Goal: Obtain resource: Download file/media

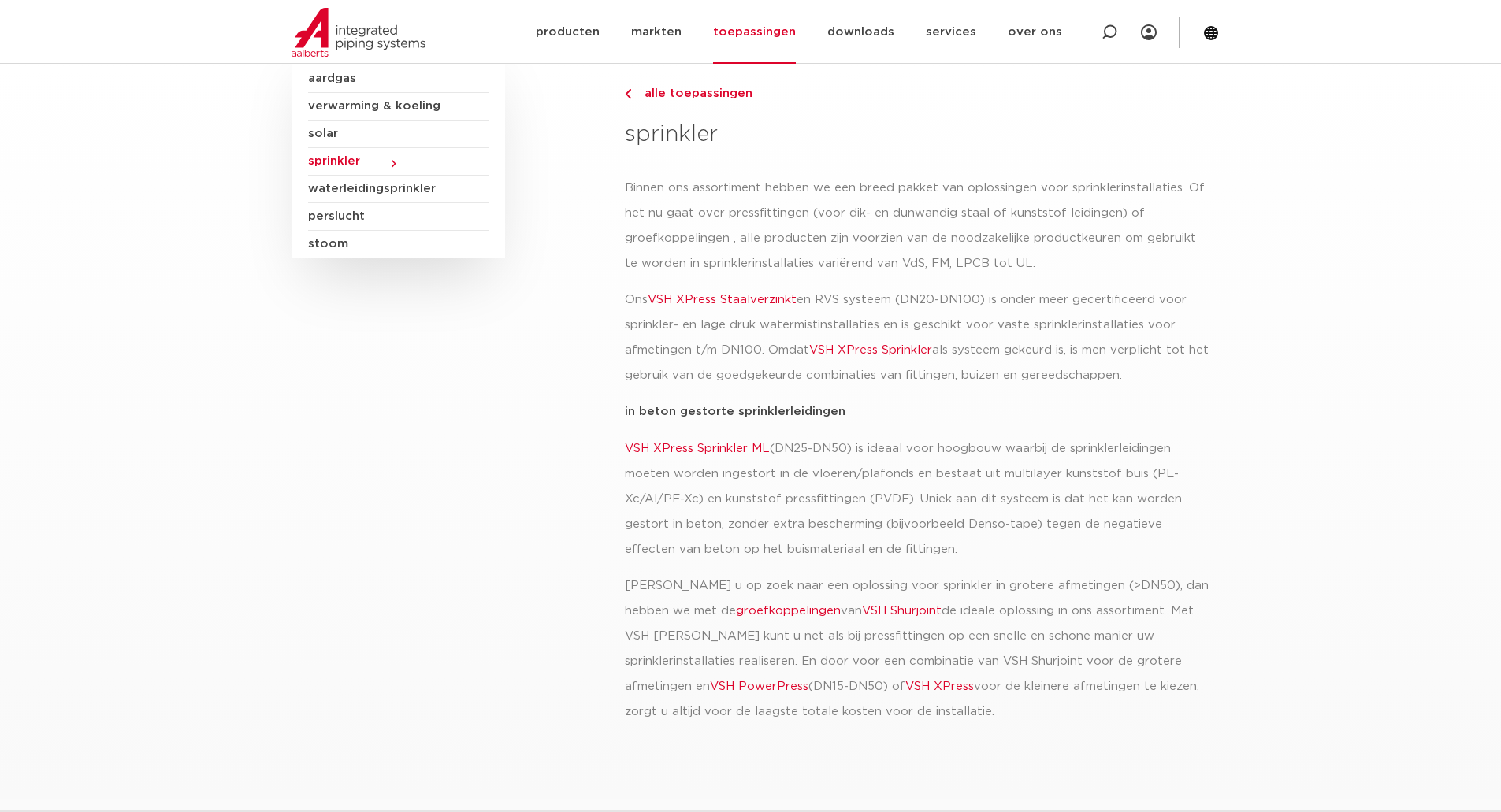
scroll to position [168, 0]
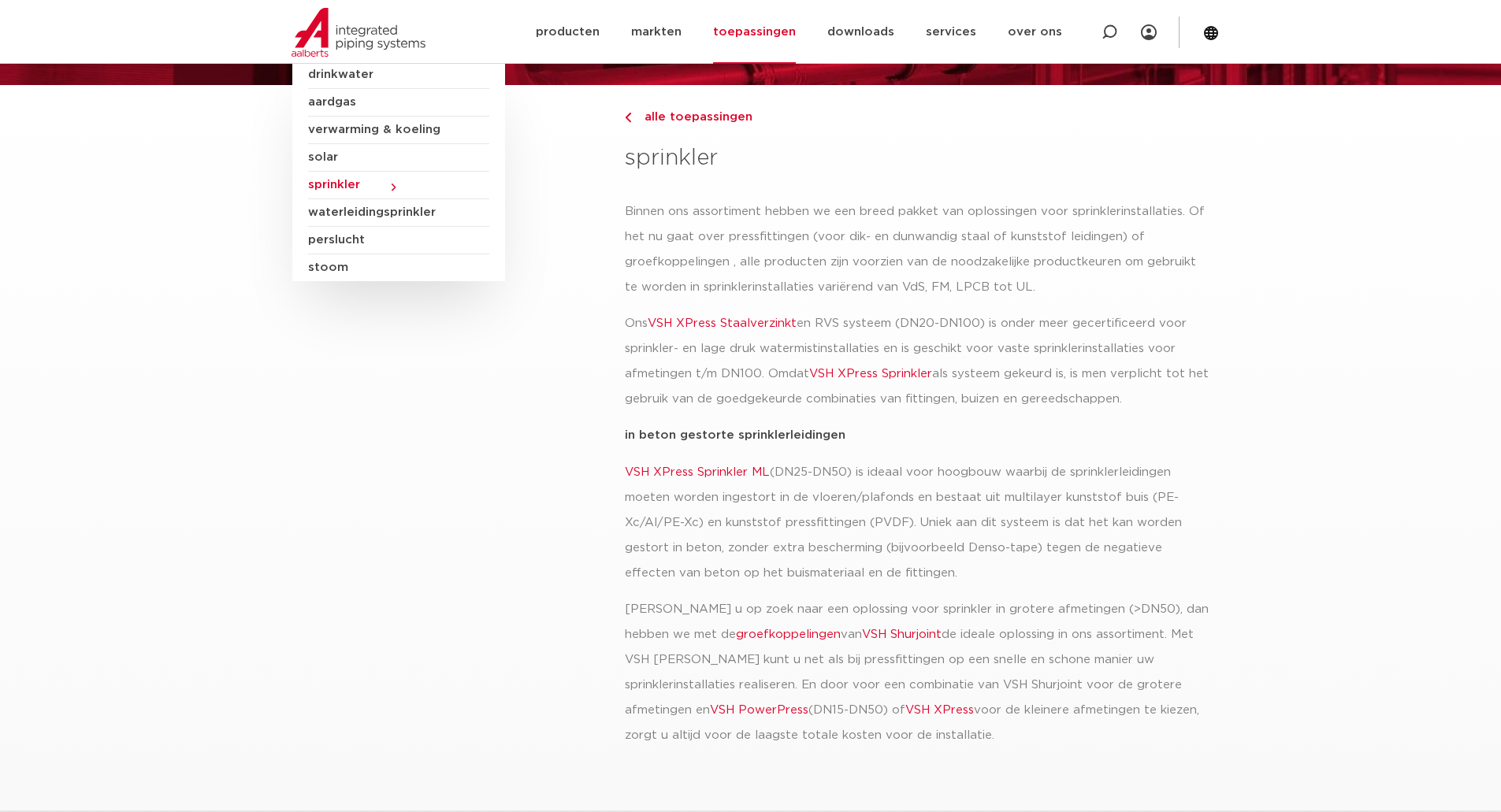
click at [388, 184] on span "sprinkler" at bounding box center [399, 185] width 181 height 27
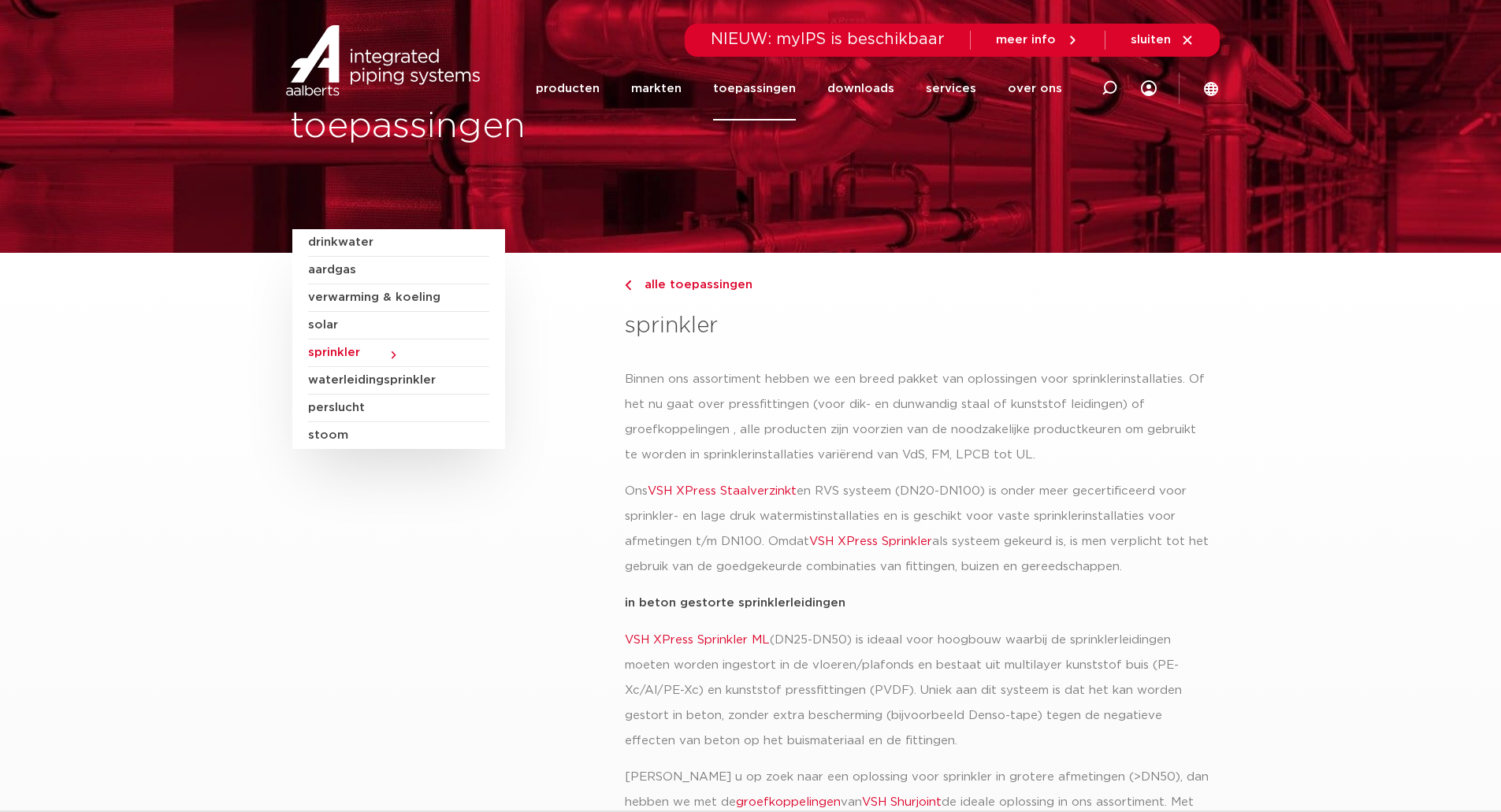
click at [849, 543] on link "VSH XPress Sprinkler" at bounding box center [871, 541] width 123 height 12
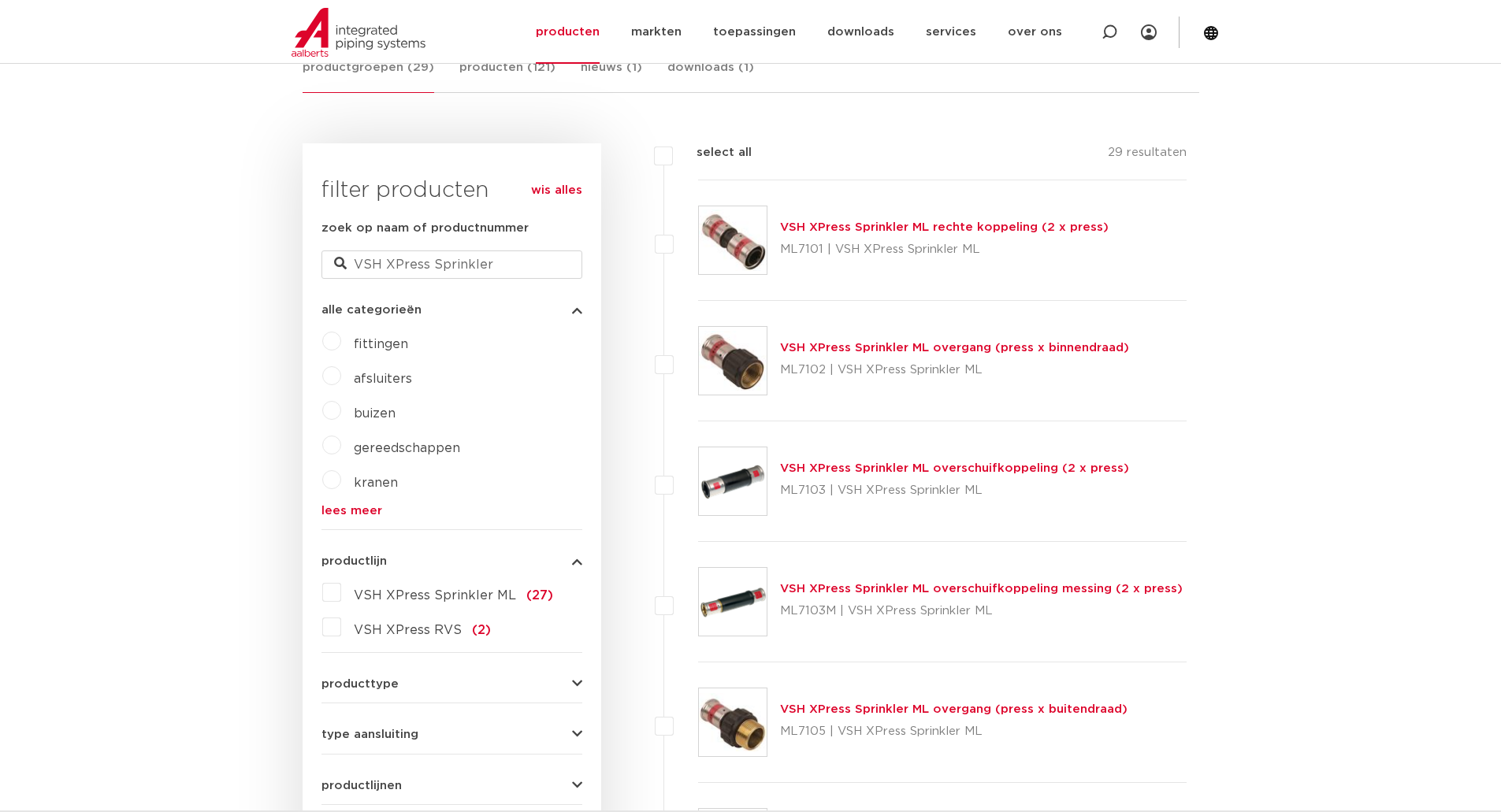
scroll to position [281, 0]
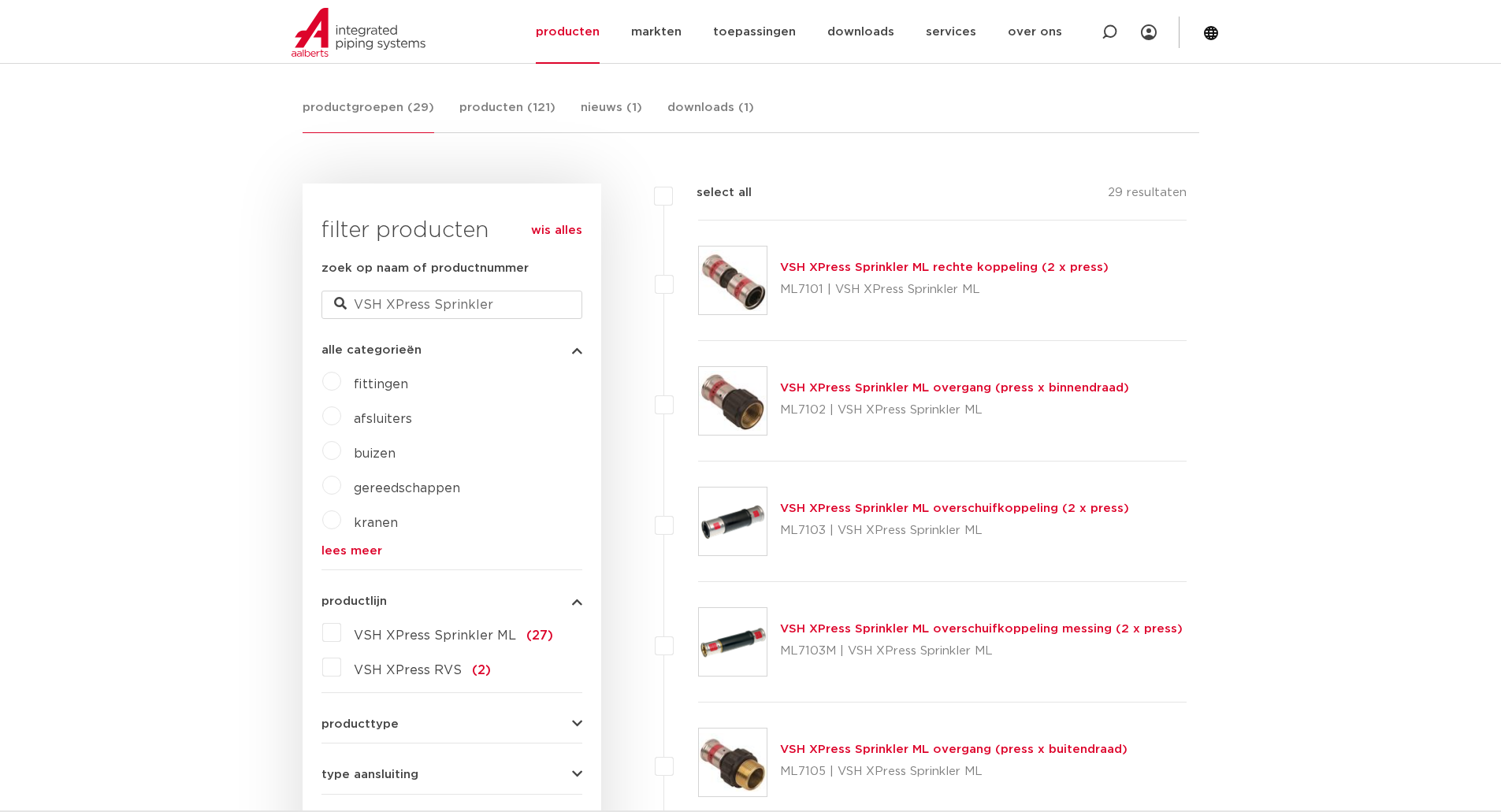
click at [395, 634] on span "VSH XPress Sprinkler ML" at bounding box center [435, 635] width 162 height 12
click at [0, 0] on input "VSH XPress Sprinkler ML (27)" at bounding box center [0, 0] width 0 height 0
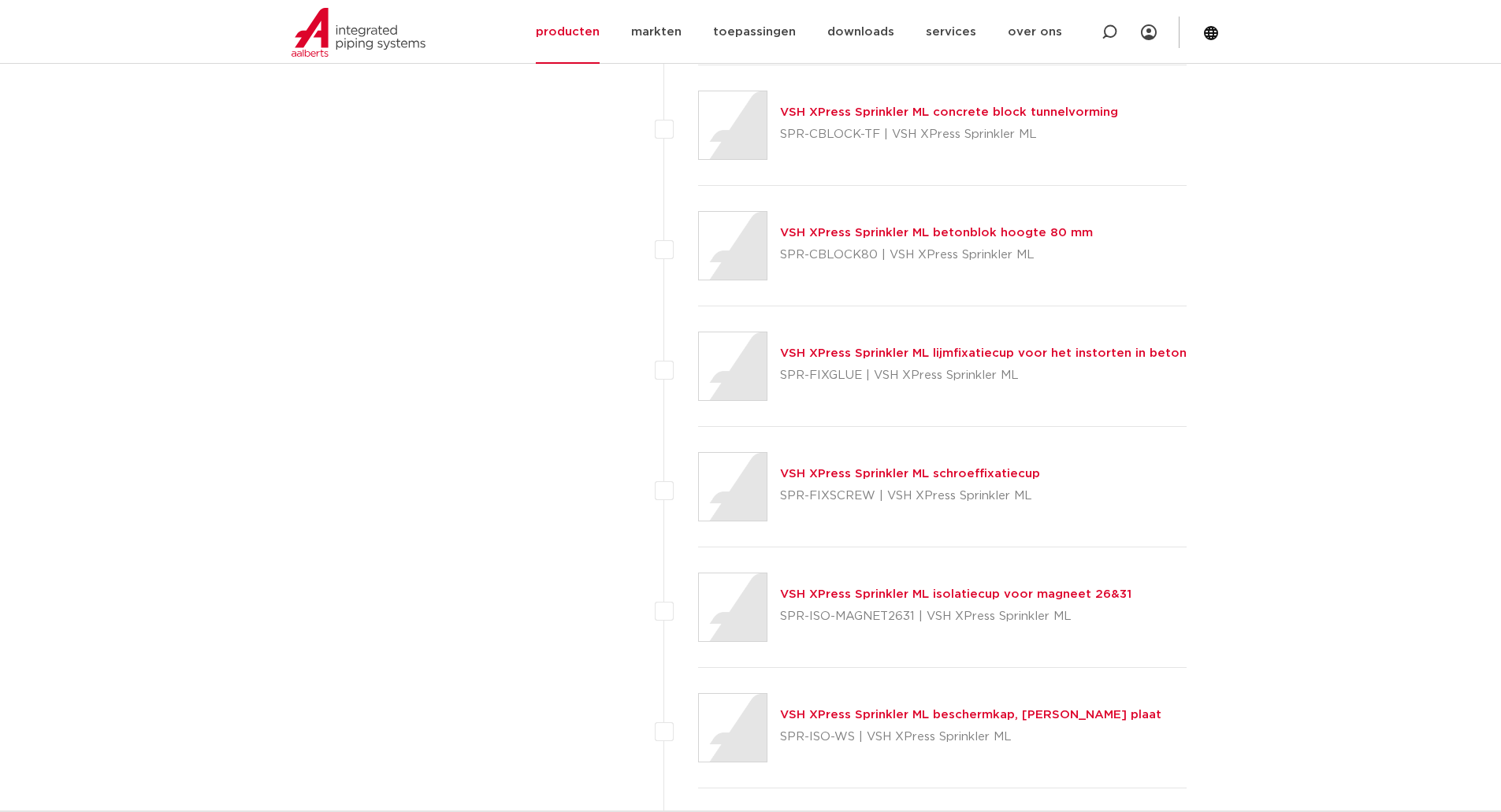
scroll to position [2690, 0]
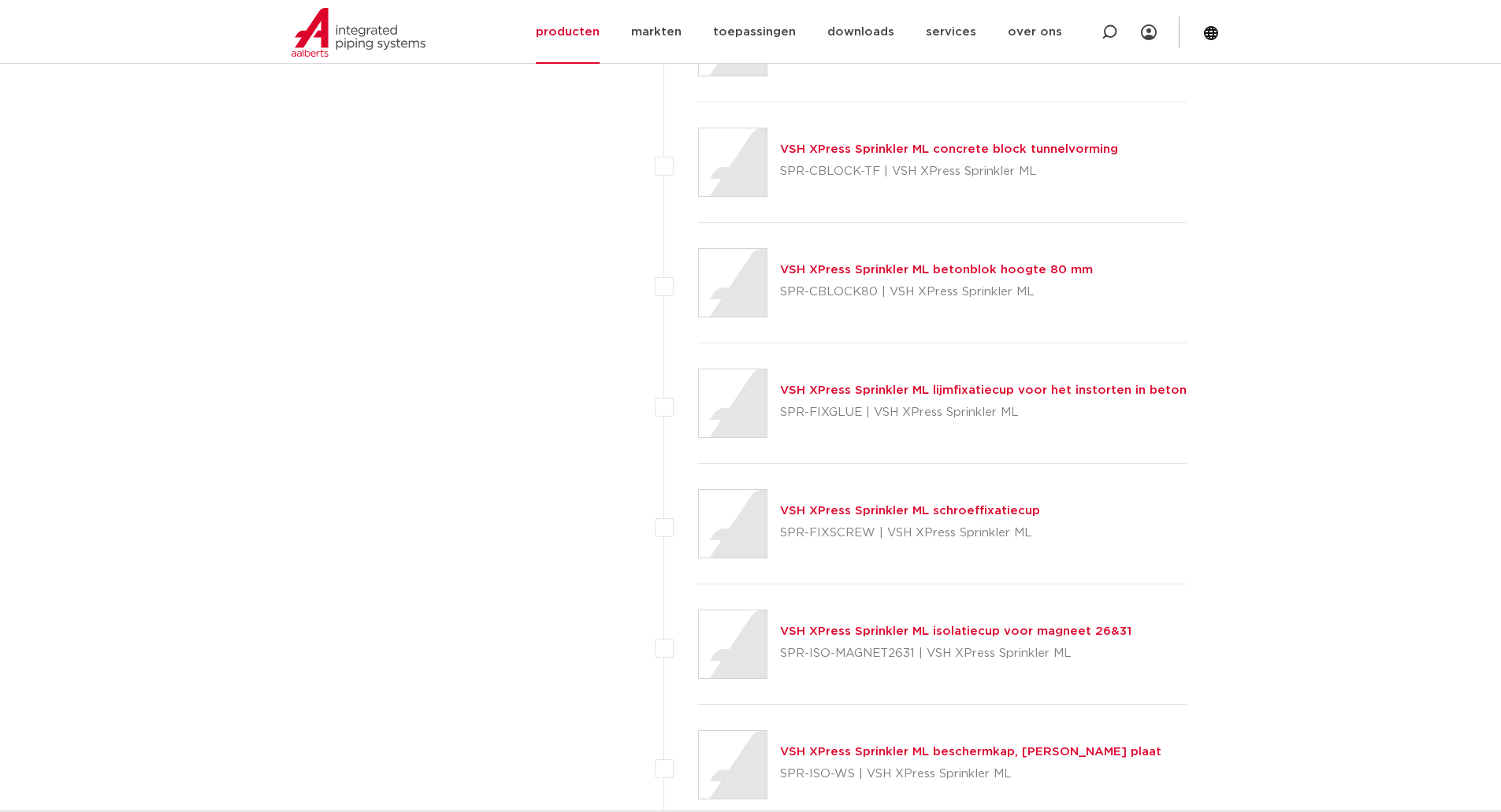
click at [861, 149] on link "VSH XPress Sprinkler ML concrete block tunnelvorming" at bounding box center [949, 149] width 338 height 12
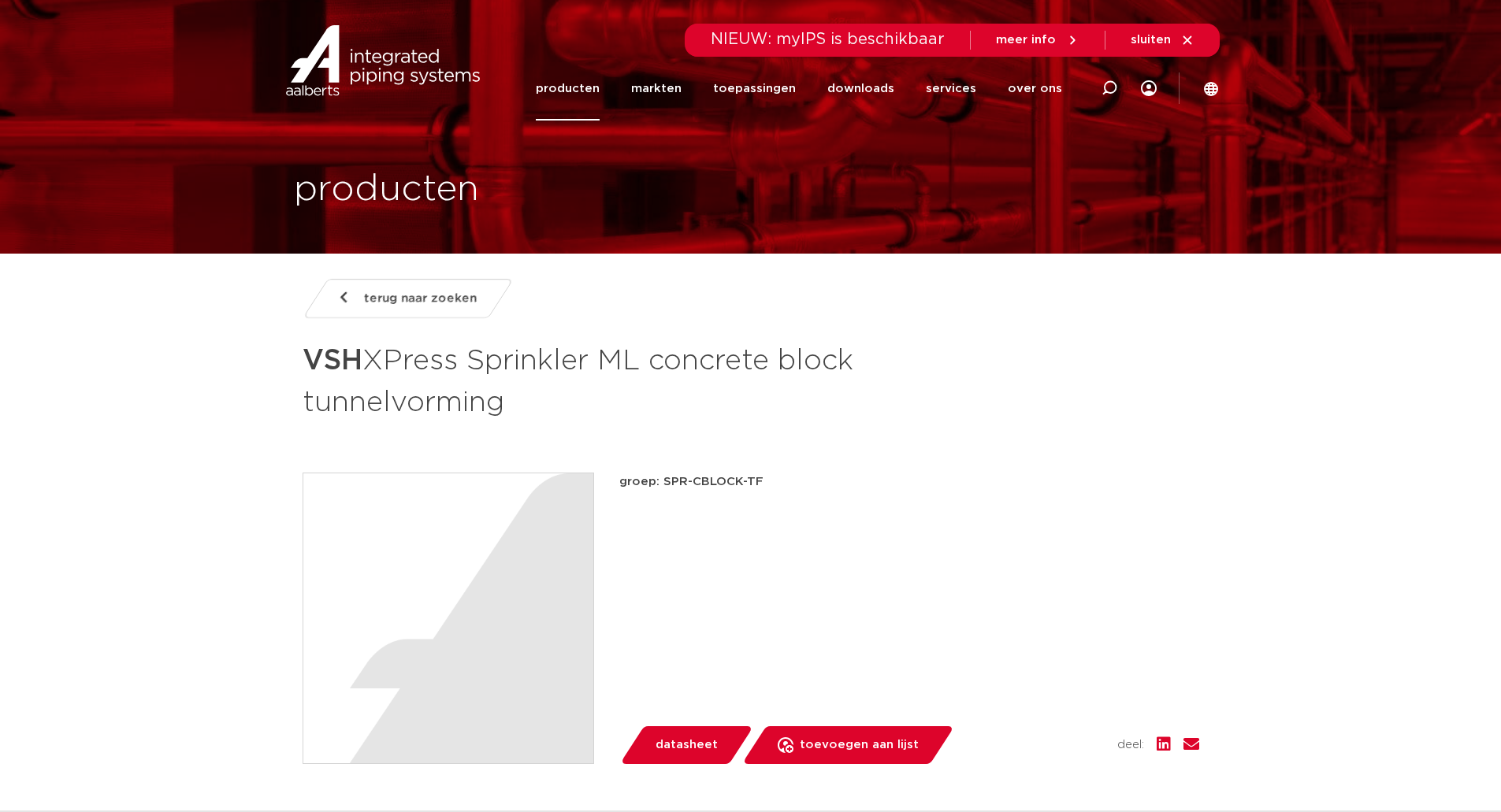
click at [687, 742] on span "datasheet" at bounding box center [687, 745] width 62 height 25
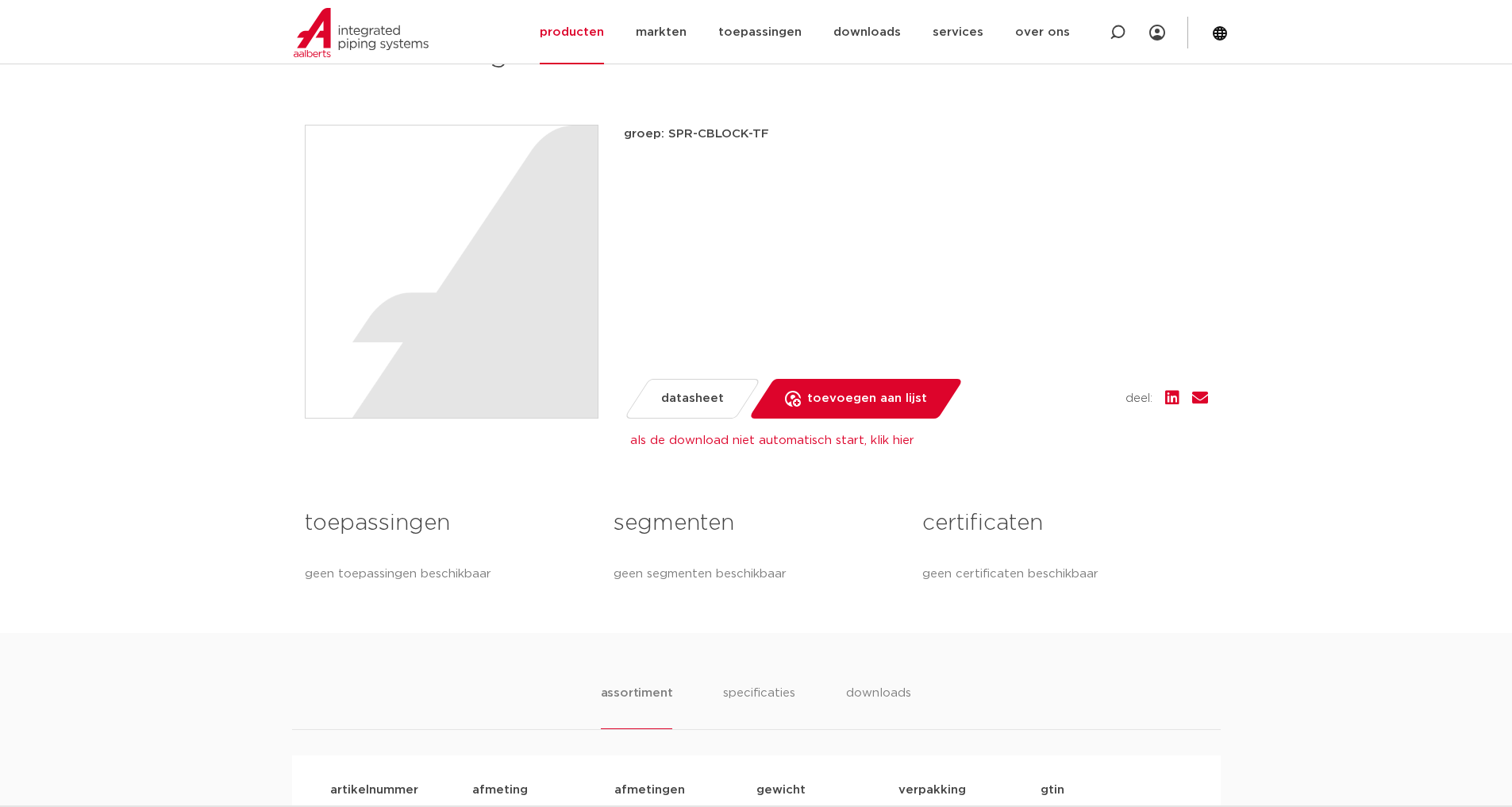
scroll to position [397, 0]
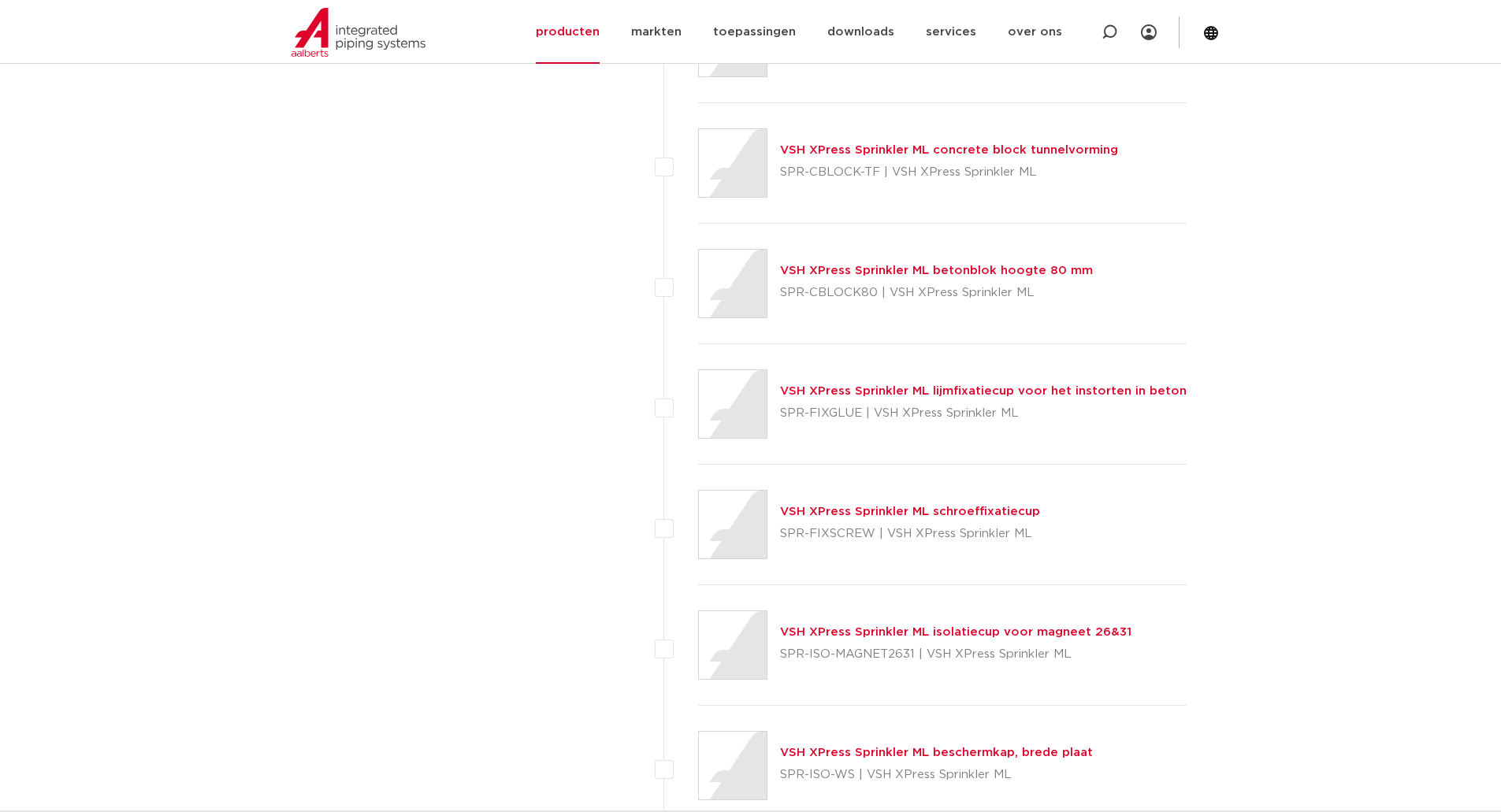
scroll to position [2690, 0]
click at [886, 267] on link "VSH XPress Sprinkler ML betonblok hoogte 80 mm" at bounding box center [937, 270] width 313 height 12
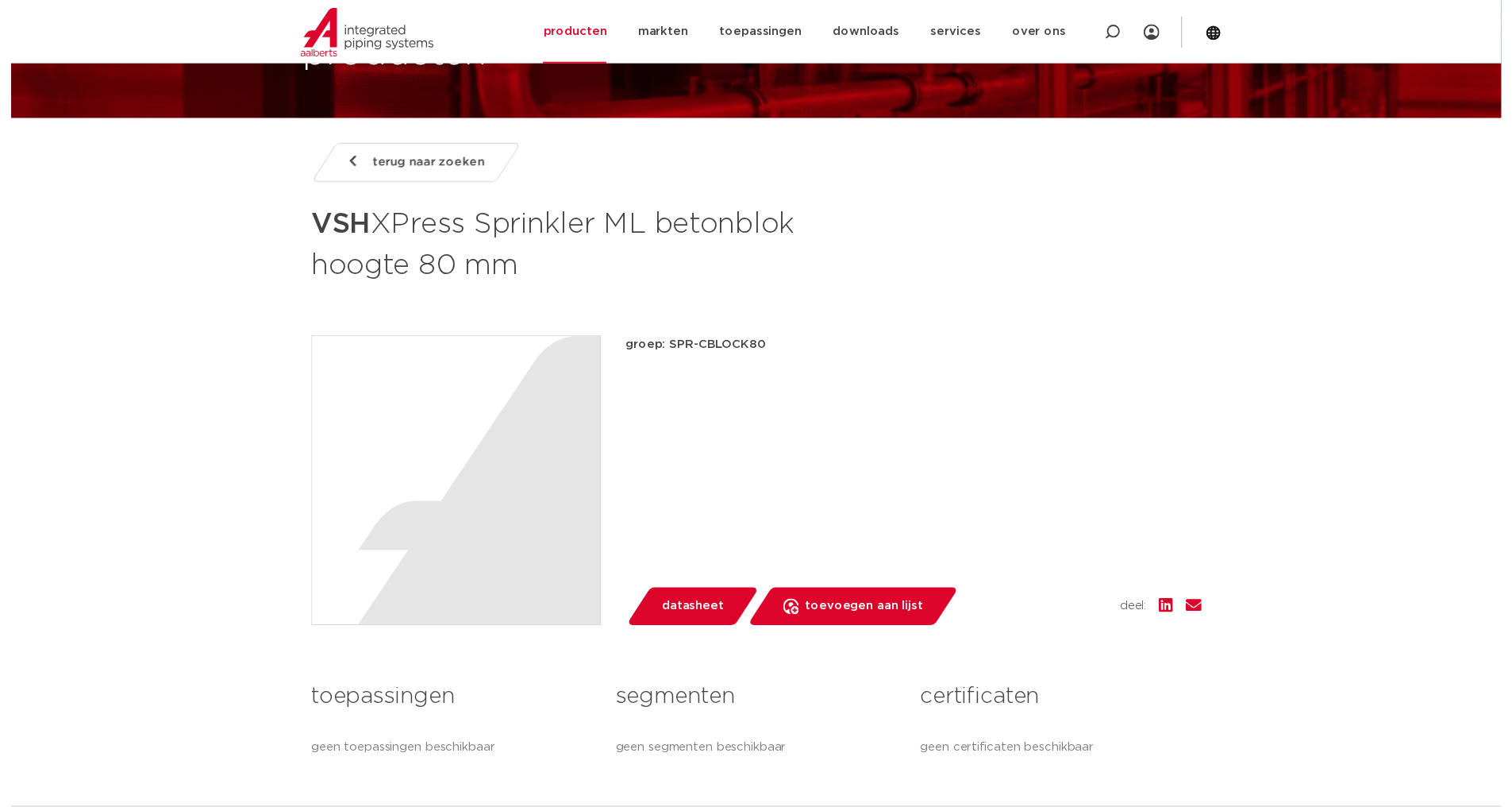
scroll to position [159, 0]
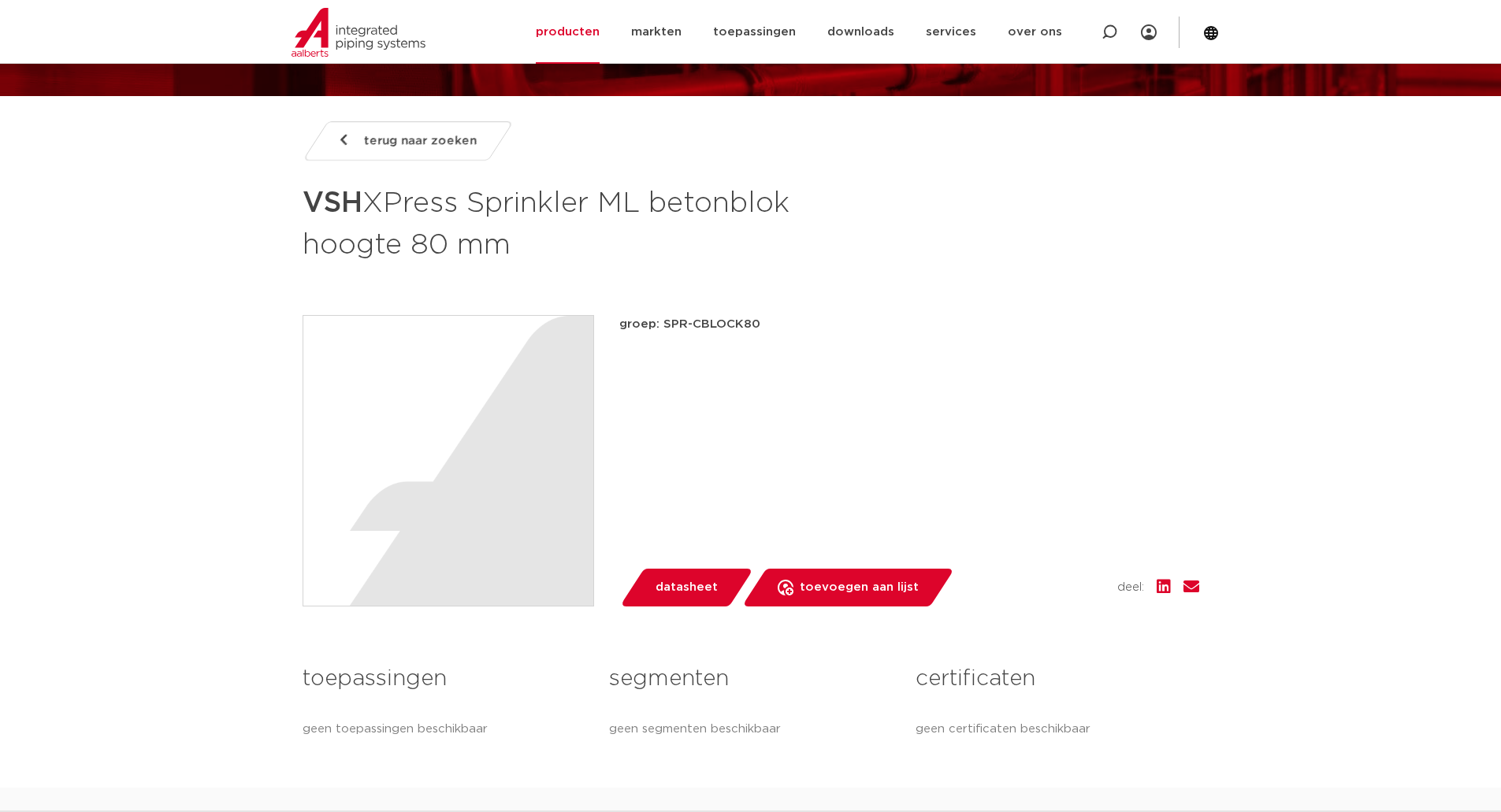
click at [692, 590] on span "datasheet" at bounding box center [687, 588] width 62 height 25
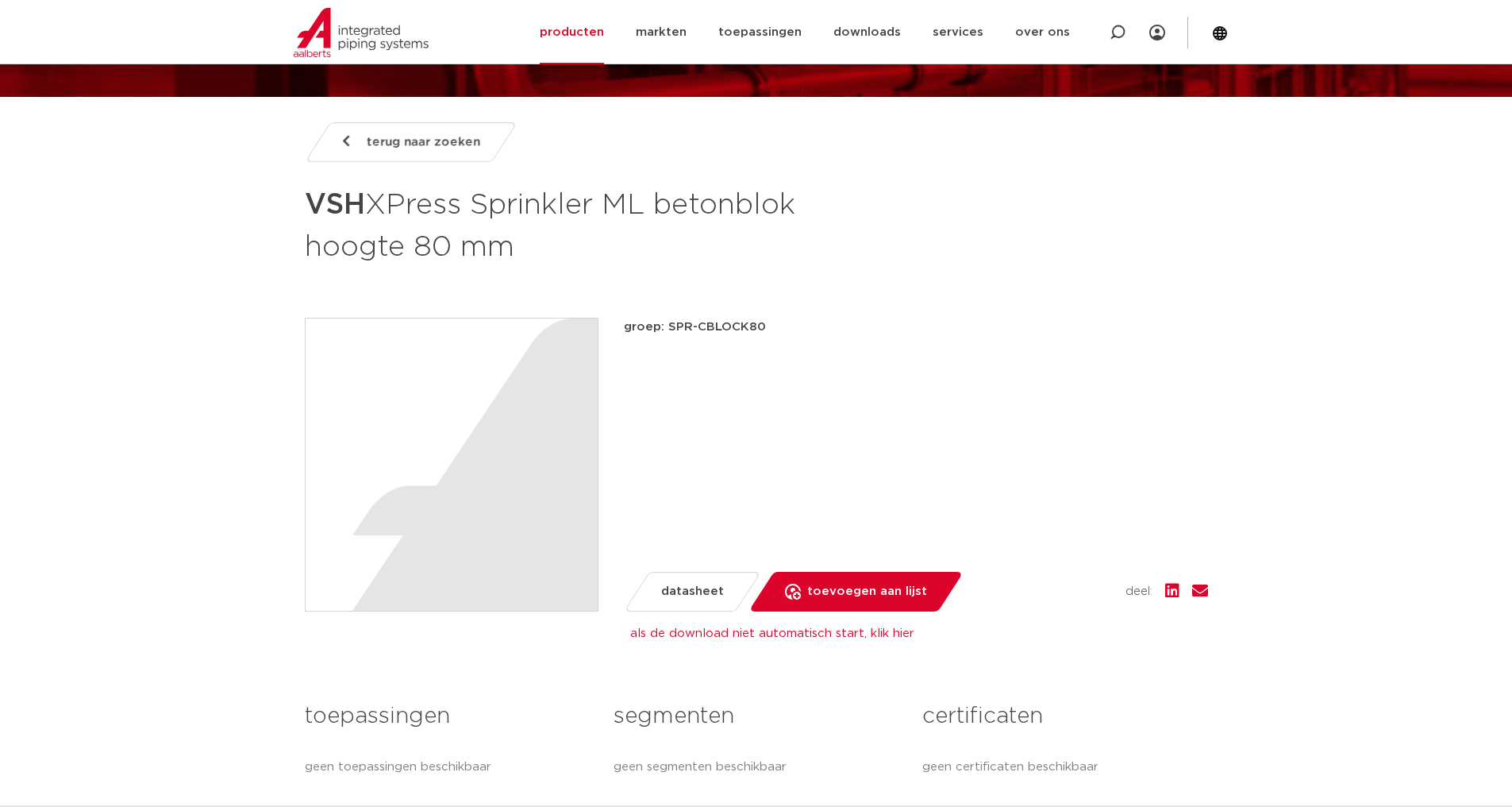
click at [402, 147] on span "terug naar zoeken" at bounding box center [423, 142] width 113 height 26
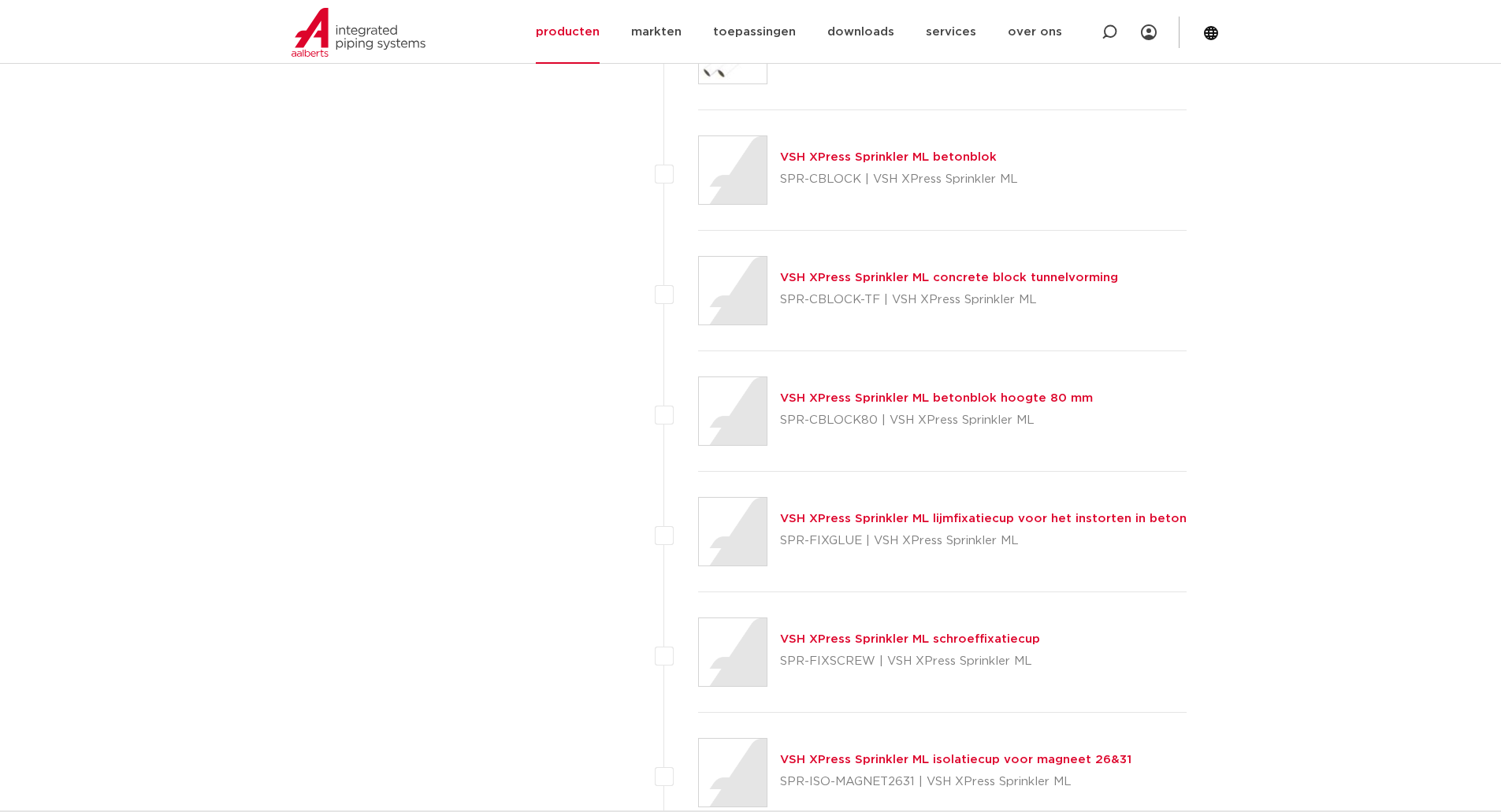
scroll to position [2532, 0]
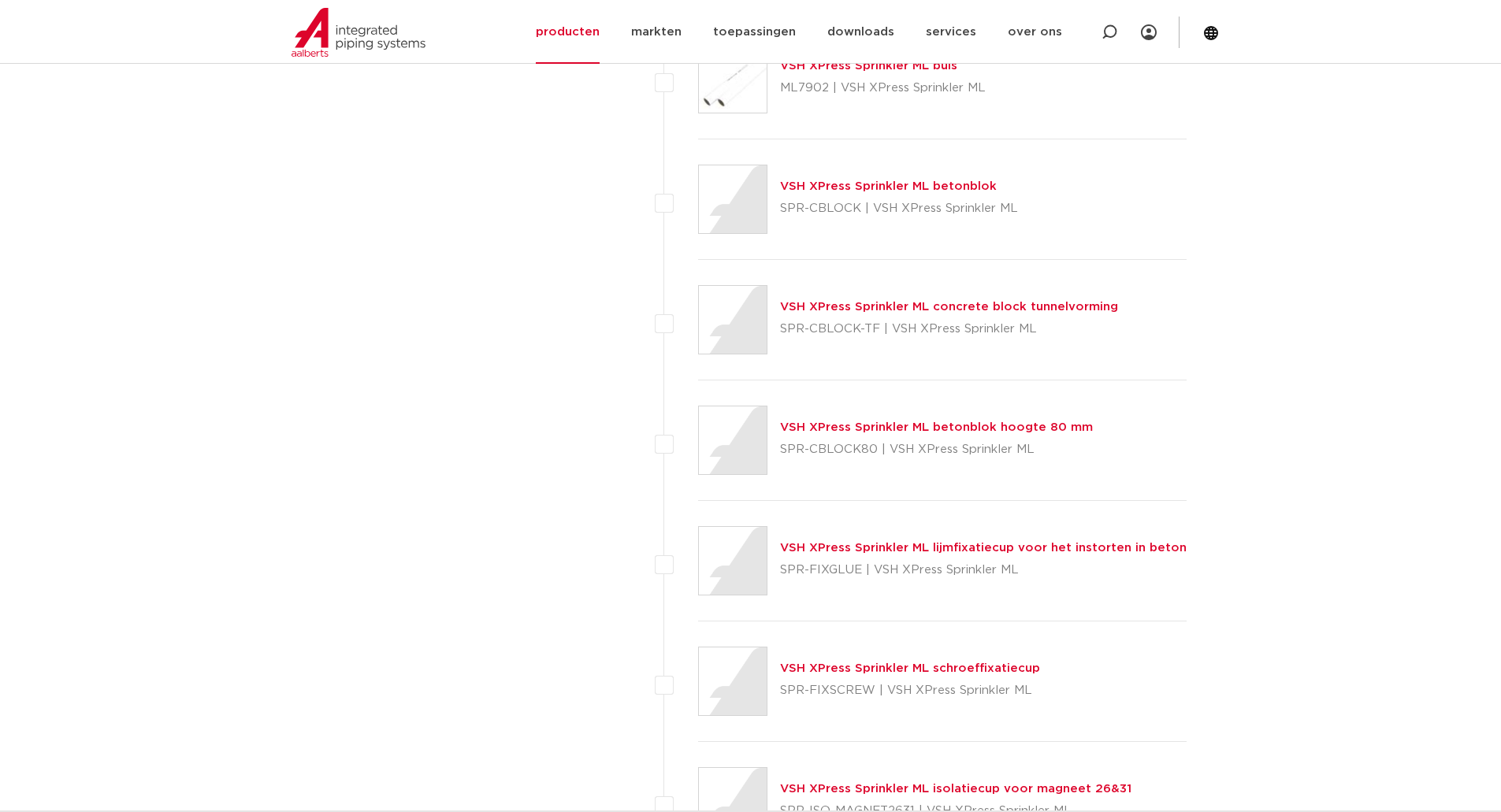
click at [880, 184] on link "VSH XPress Sprinkler ML betonblok" at bounding box center [889, 186] width 217 height 12
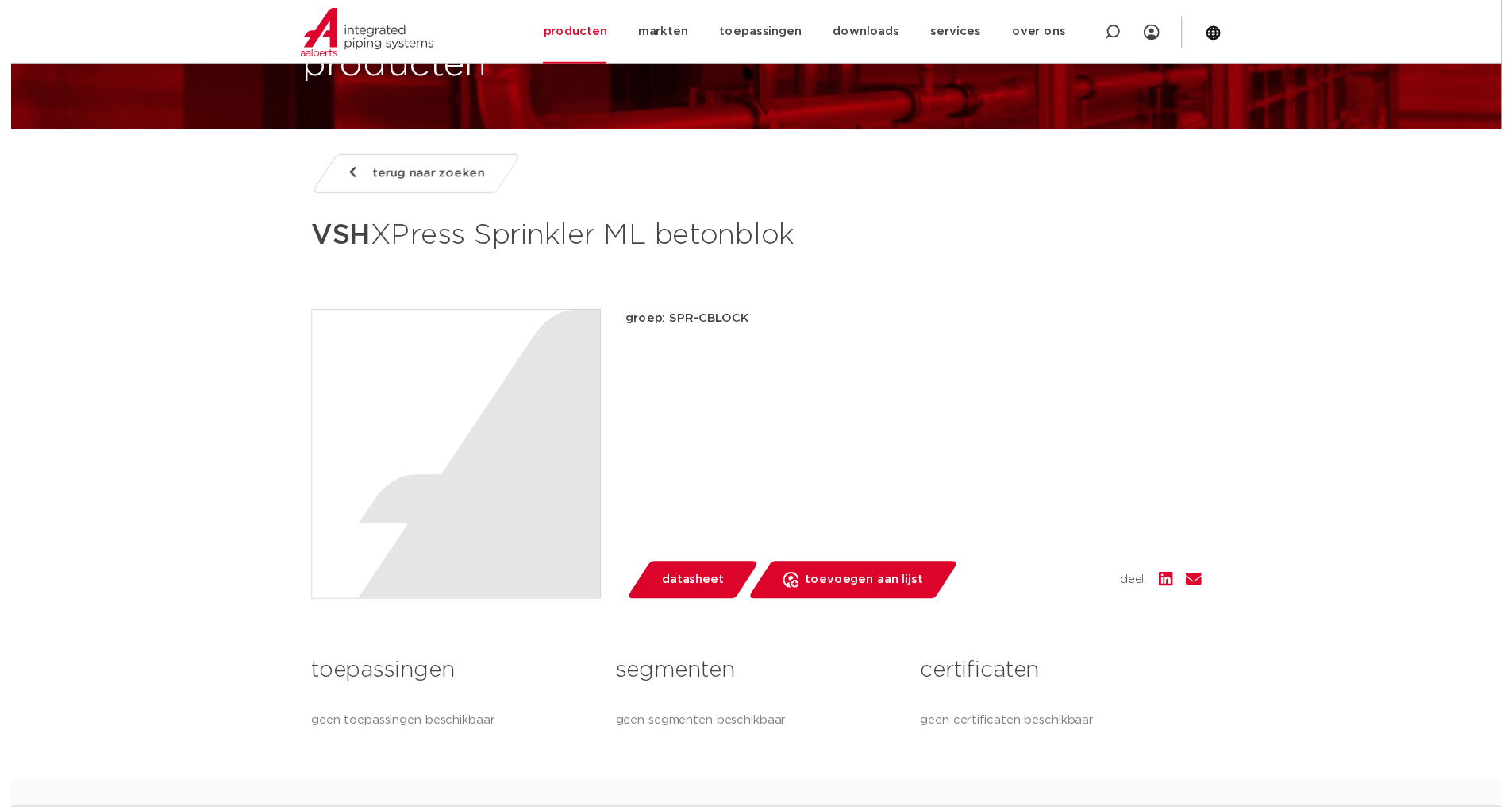
scroll to position [159, 0]
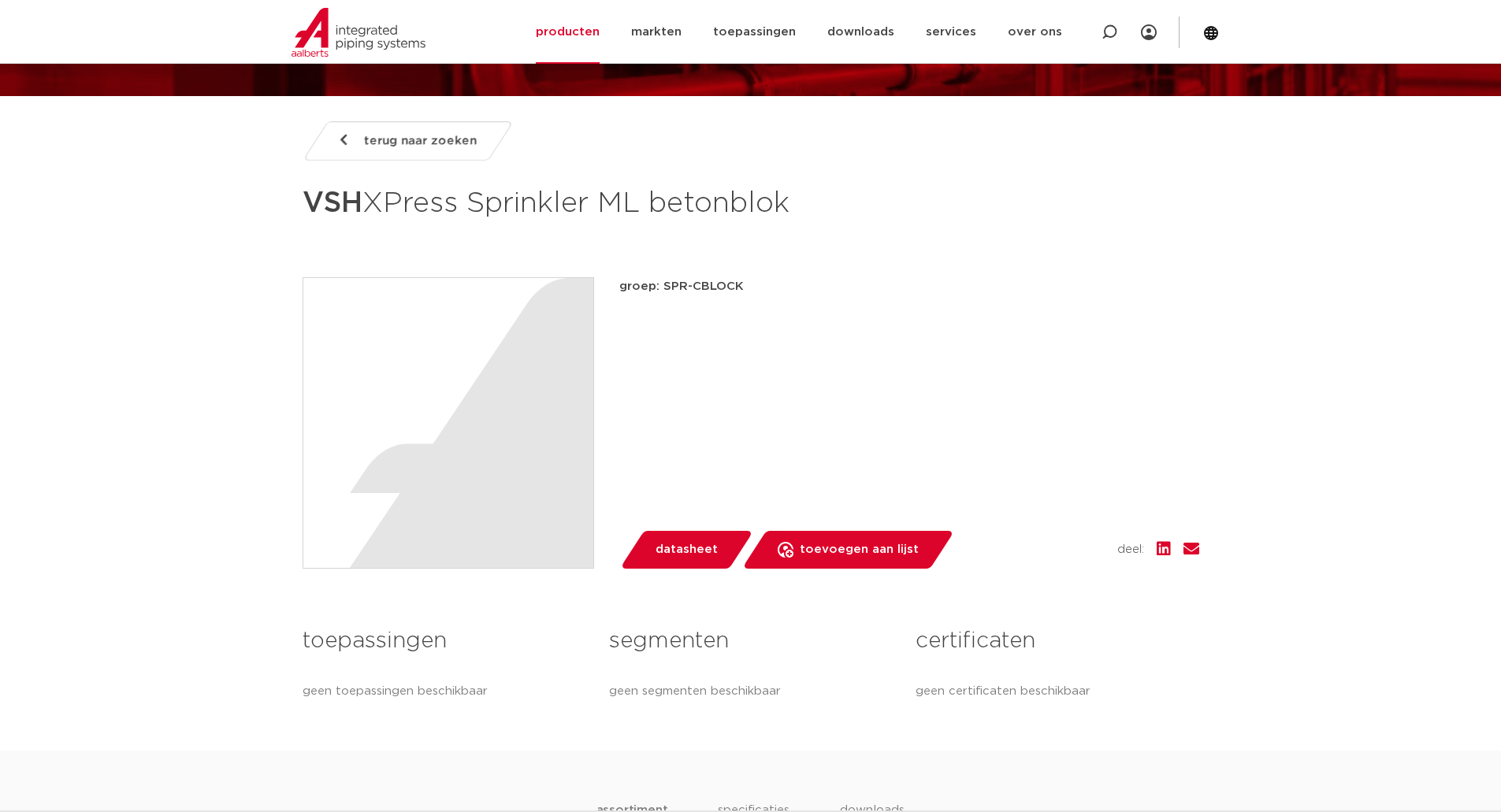
click at [708, 544] on span "datasheet" at bounding box center [687, 550] width 62 height 25
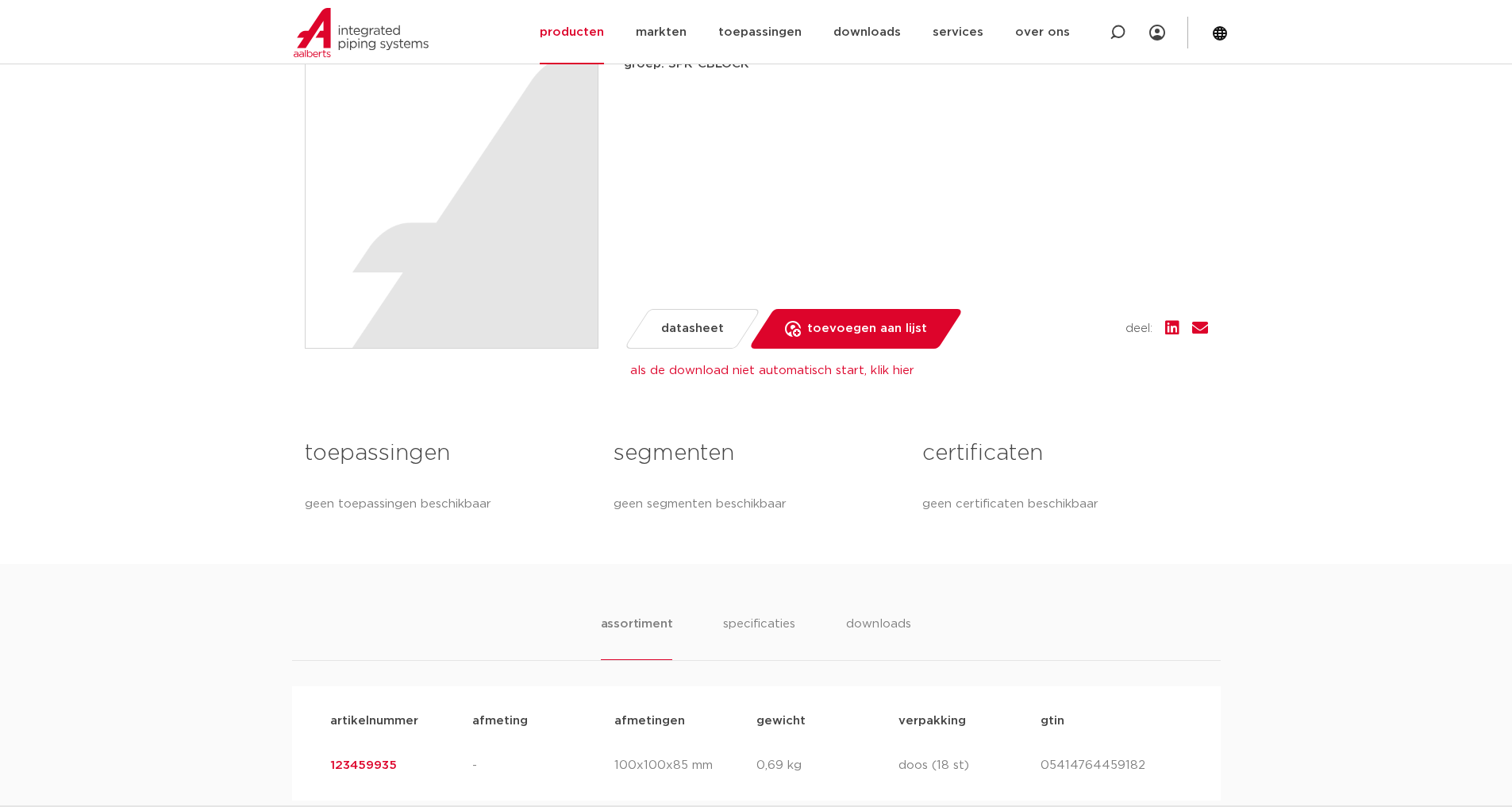
scroll to position [476, 0]
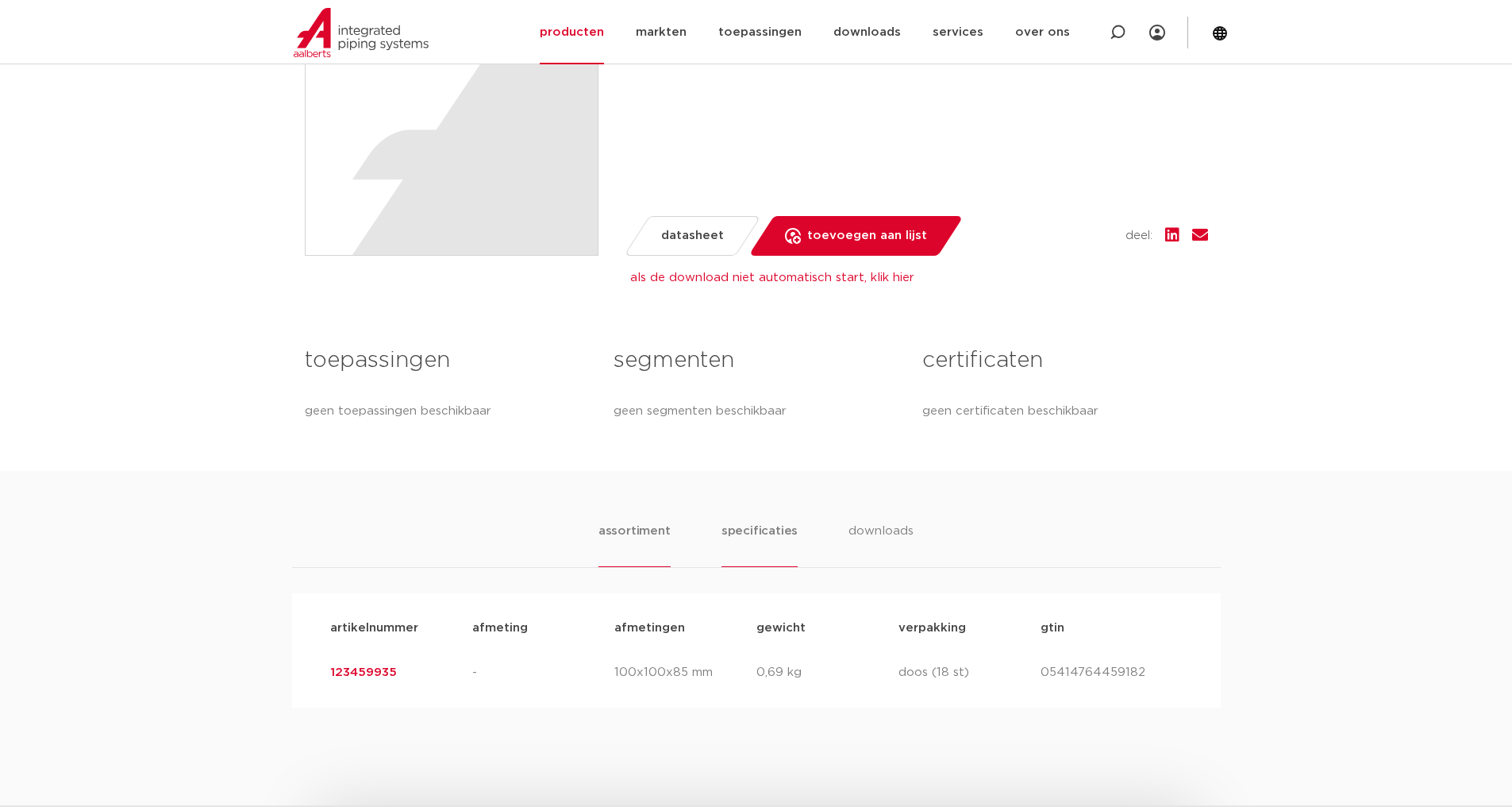
click at [756, 529] on li "specificaties" at bounding box center [759, 545] width 76 height 46
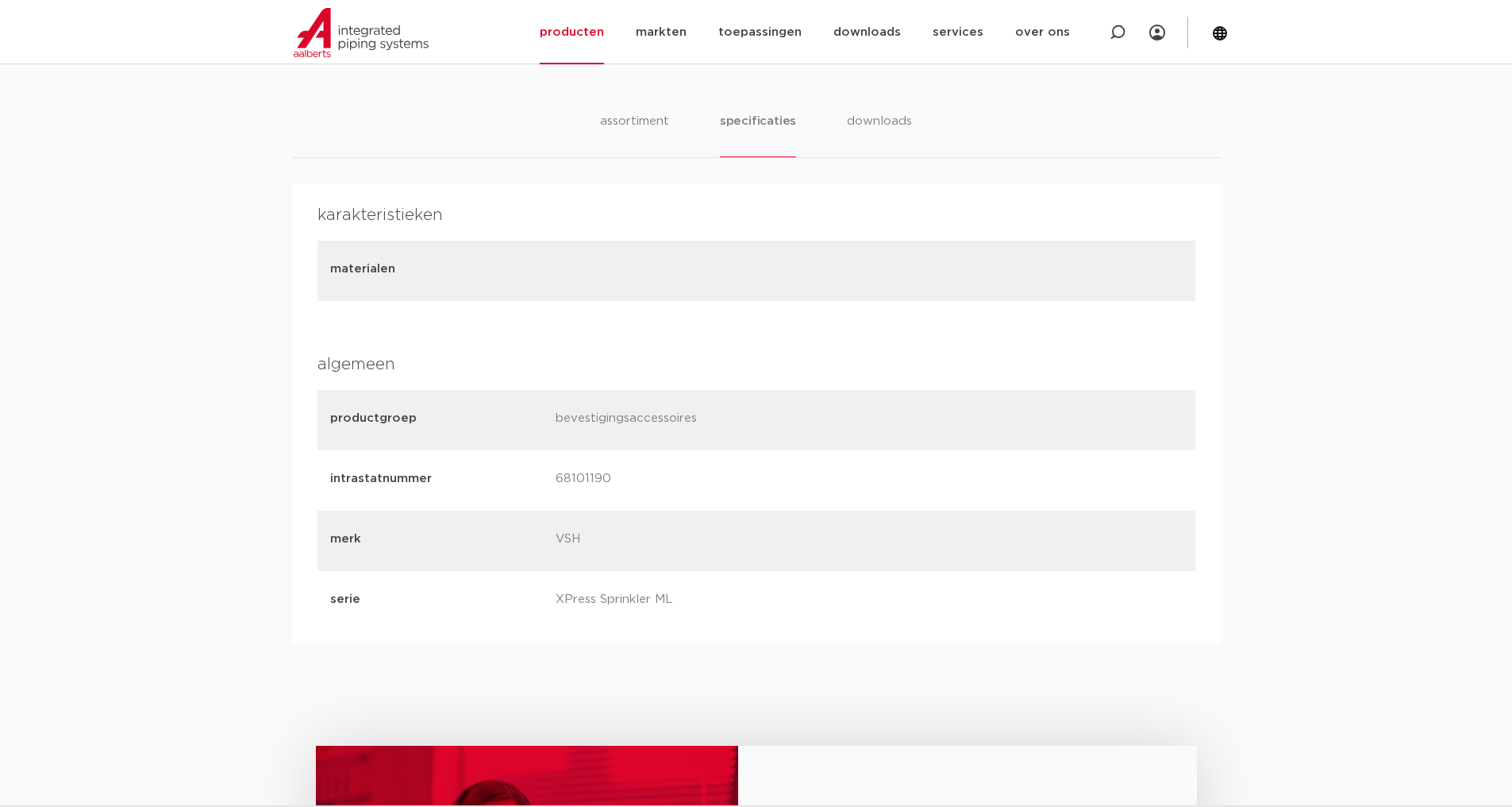
scroll to position [635, 0]
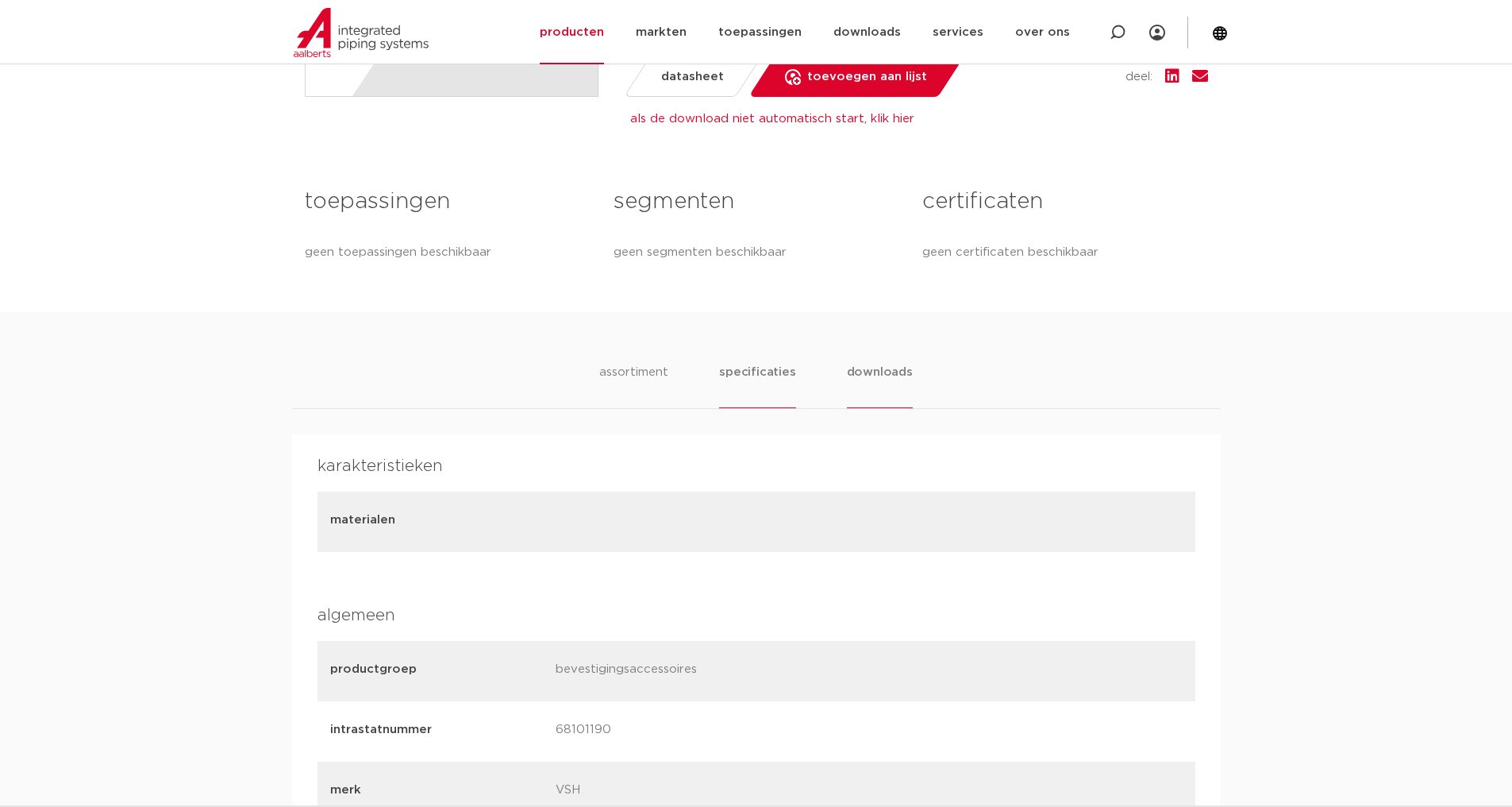
click at [880, 366] on li "downloads" at bounding box center [879, 386] width 66 height 46
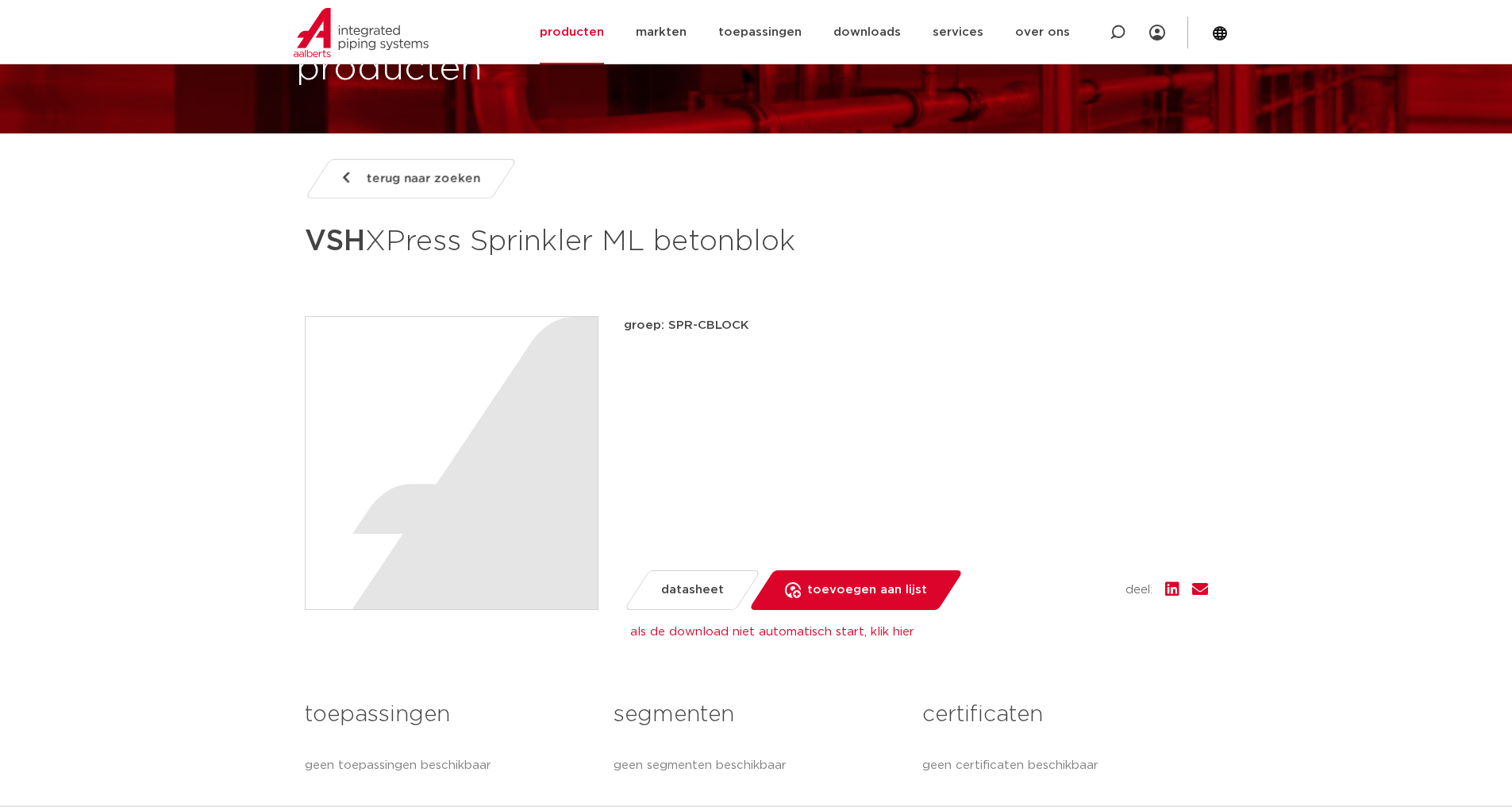
scroll to position [0, 0]
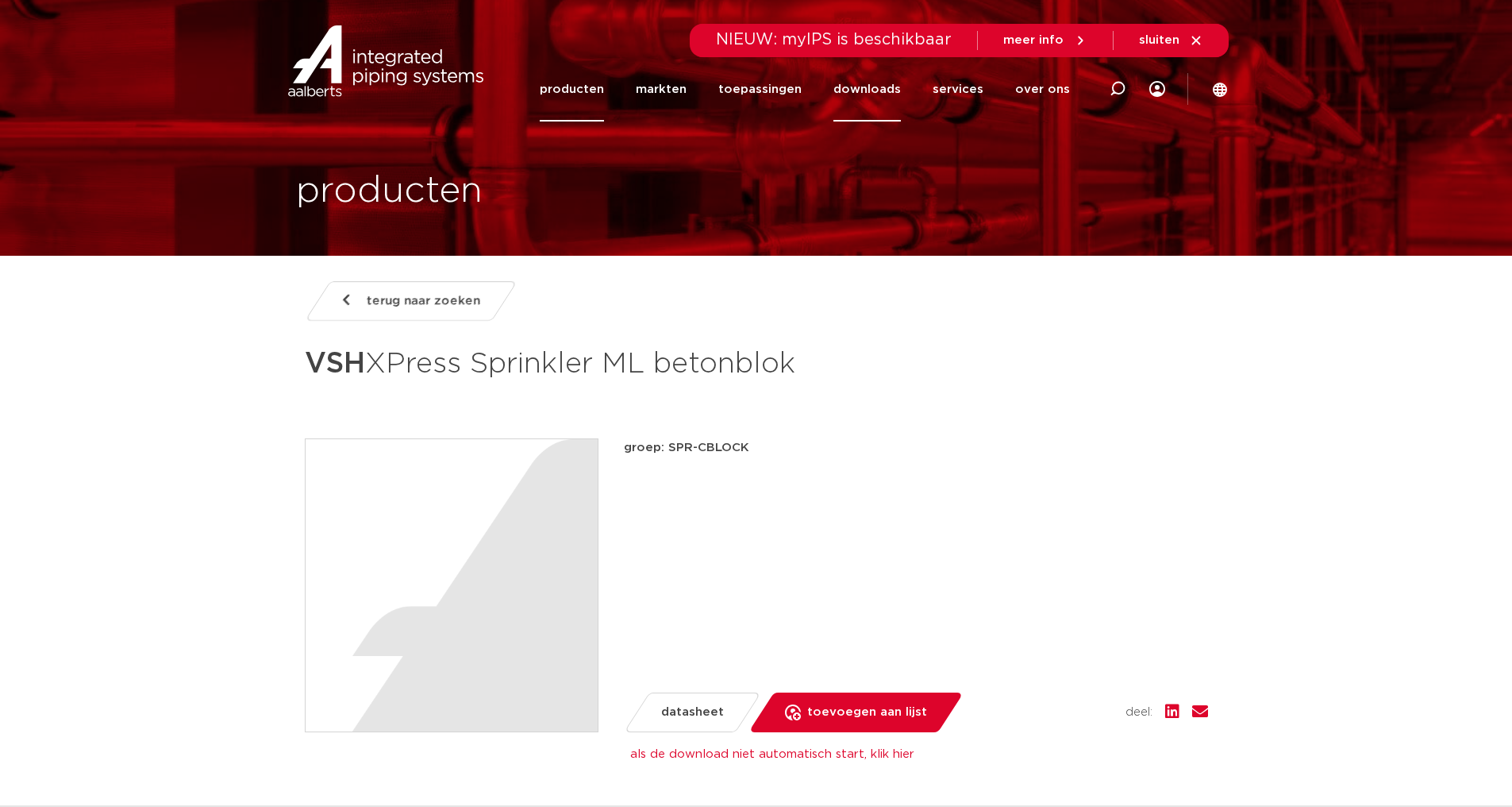
click at [871, 90] on link "downloads" at bounding box center [867, 89] width 67 height 65
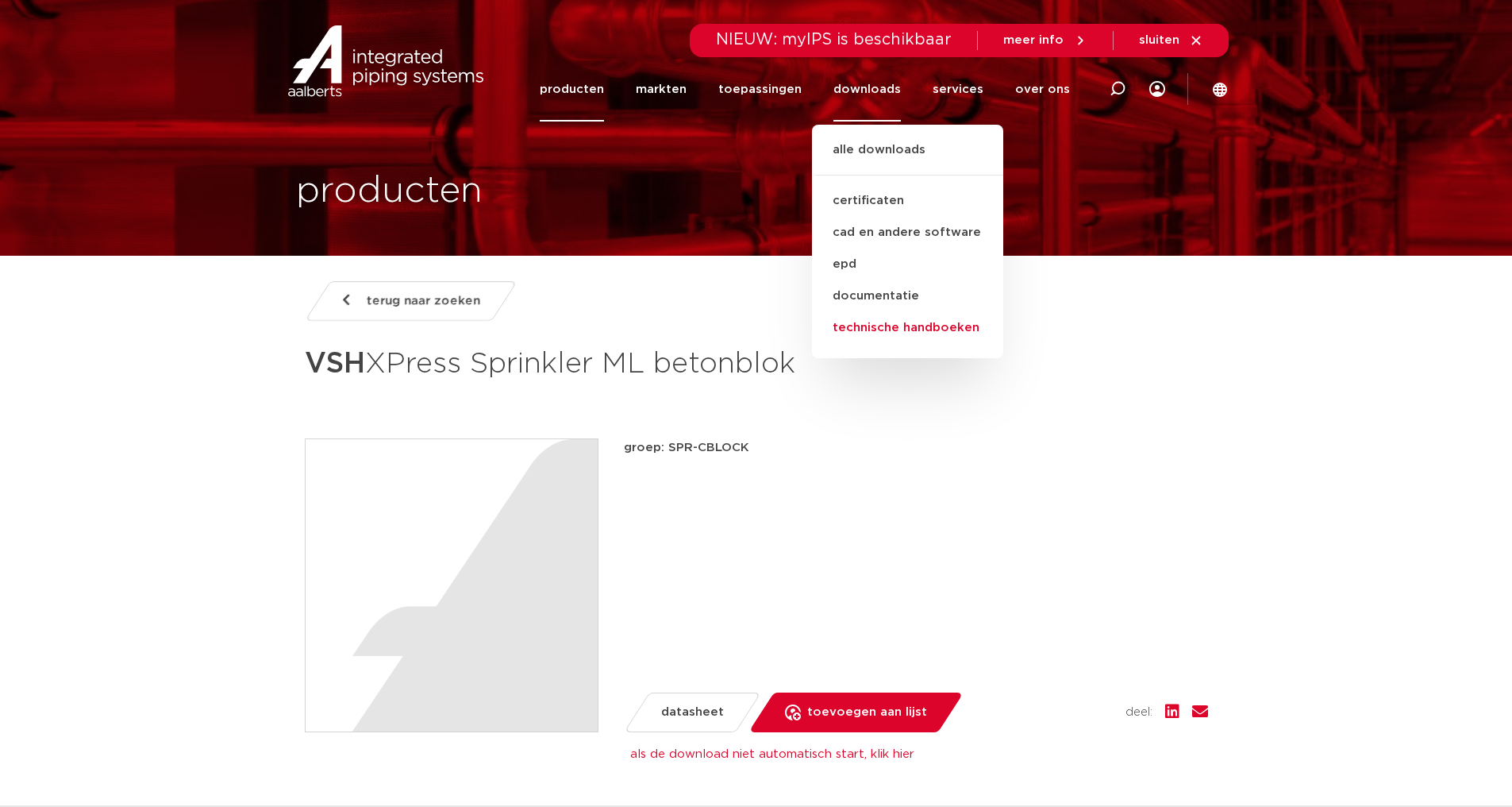
click at [877, 330] on link "technische handboeken" at bounding box center [908, 327] width 191 height 31
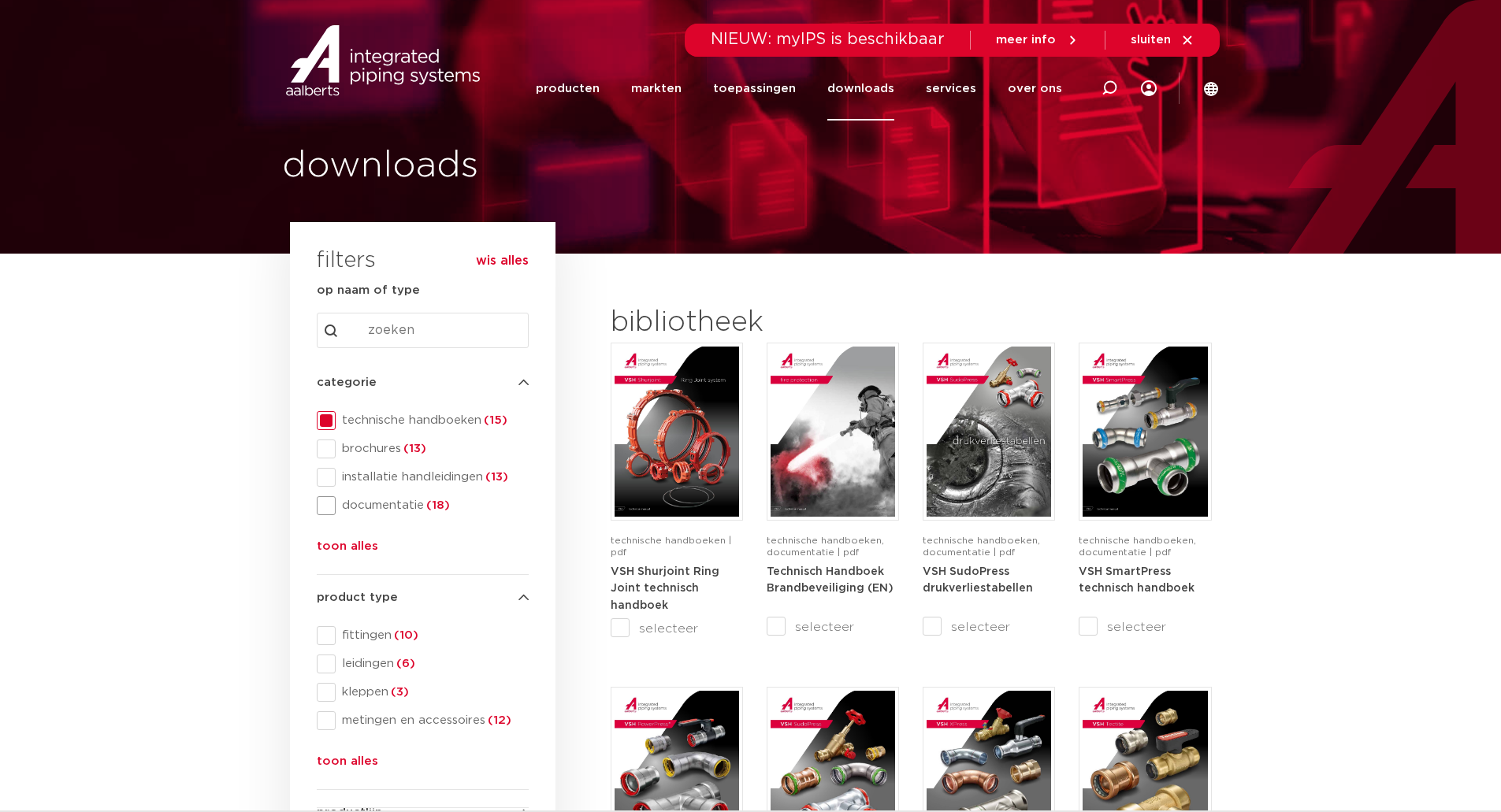
click at [379, 502] on span "documentatie (18)" at bounding box center [432, 505] width 193 height 16
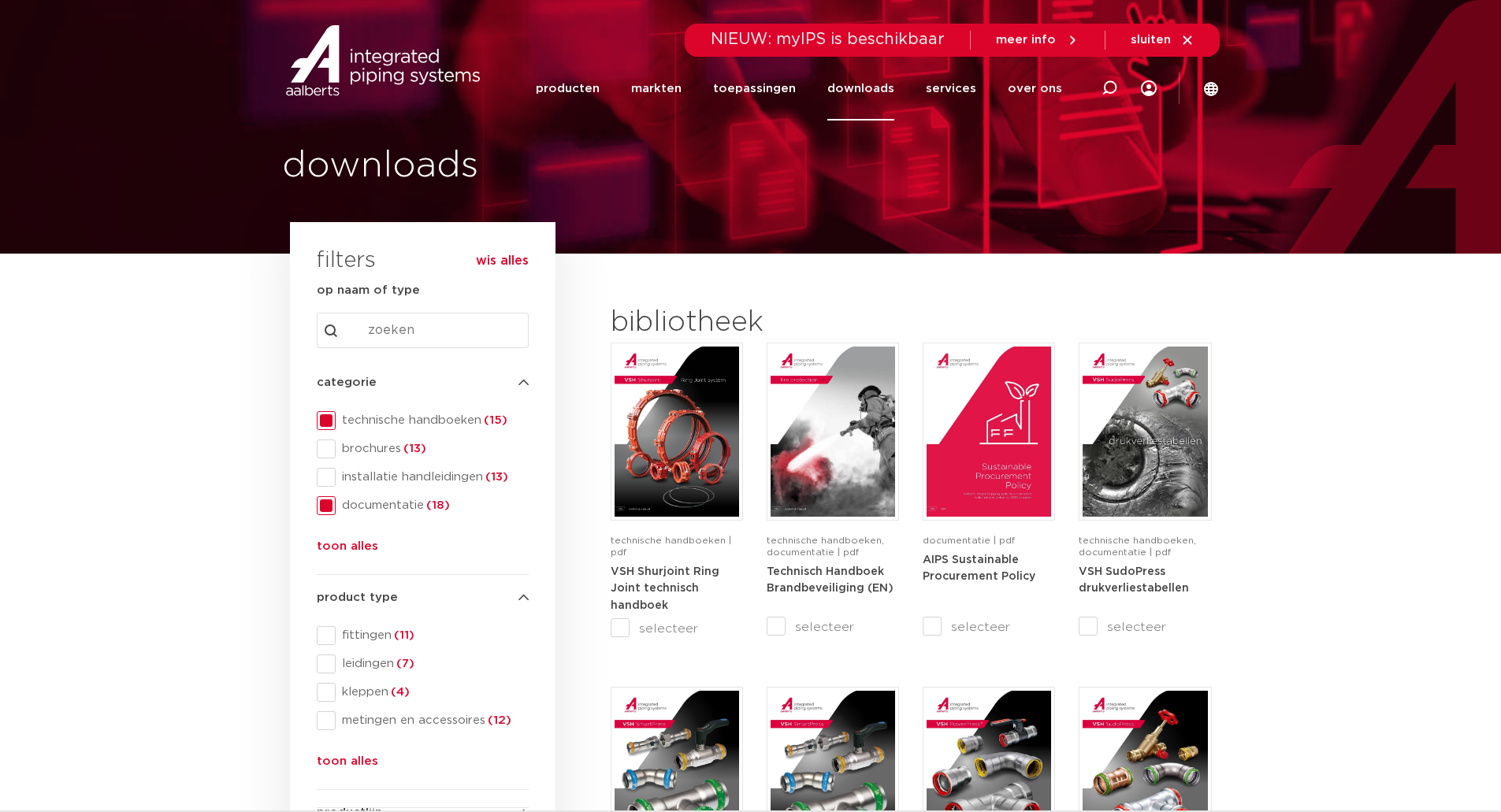
click at [326, 426] on span at bounding box center [326, 421] width 19 height 19
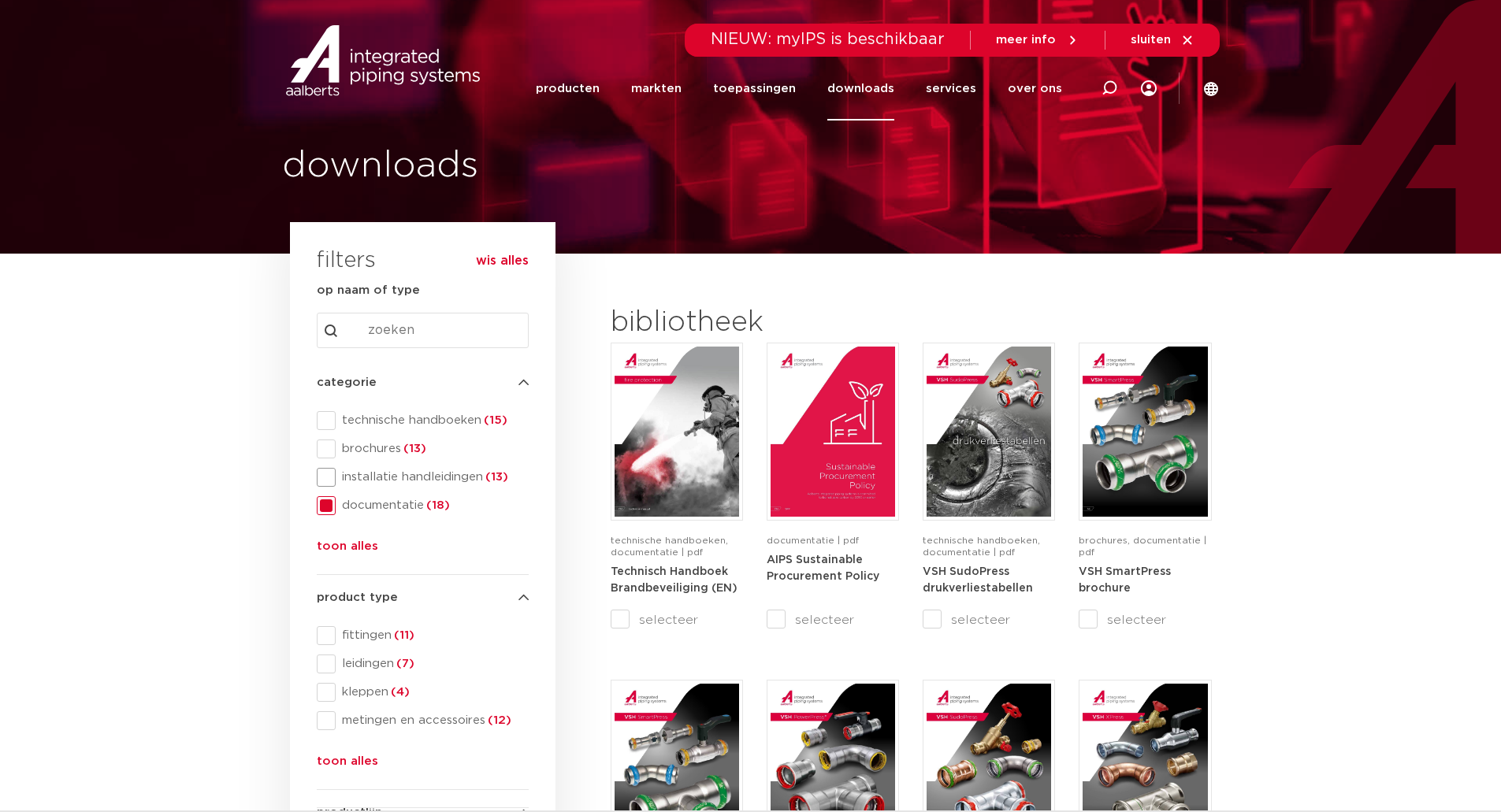
click at [350, 476] on span "installatie handleidingen (13)" at bounding box center [432, 477] width 193 height 16
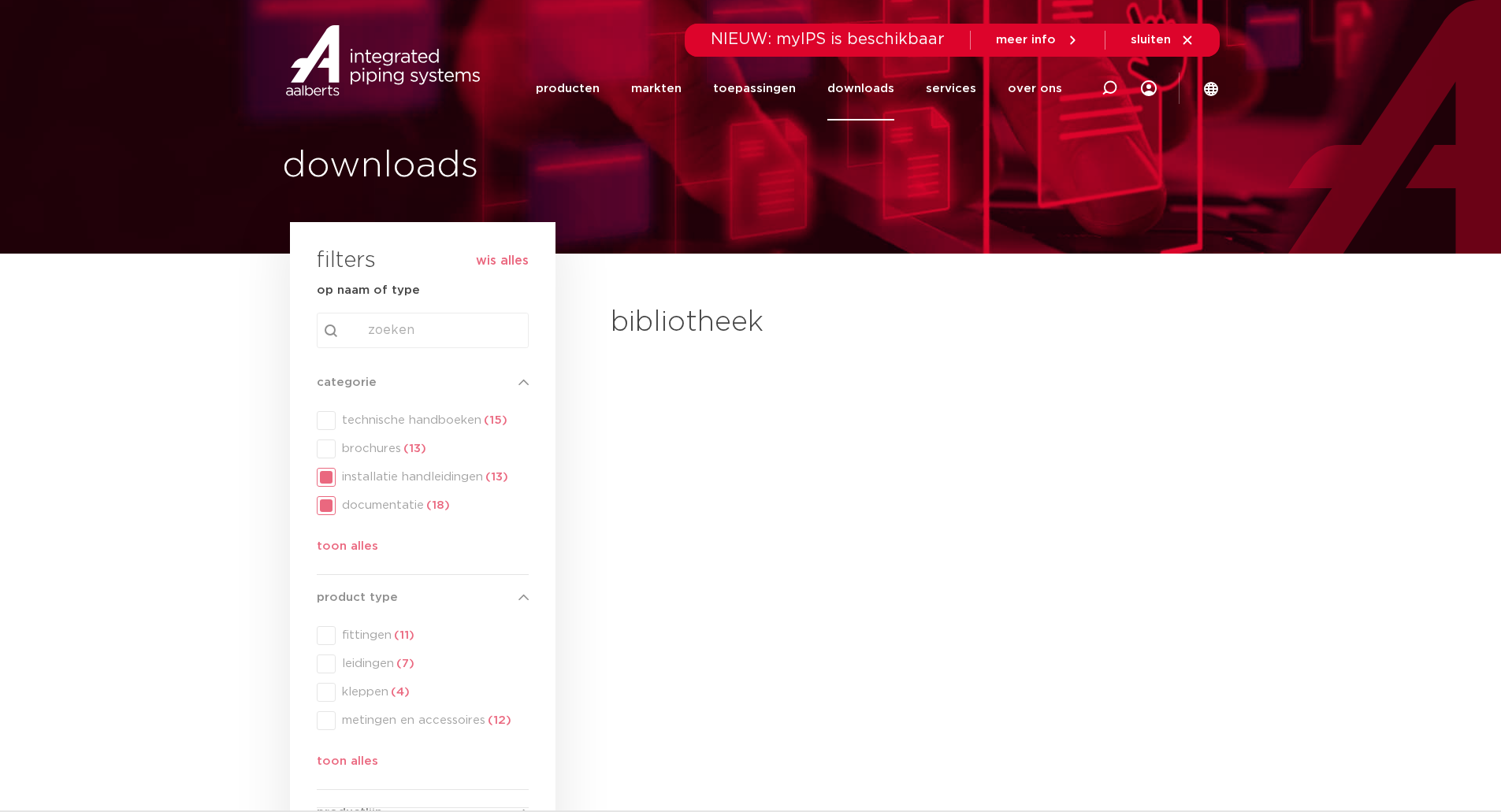
click at [330, 498] on div "categorie categorie technische handboeken (15) brochures (13) installatie handl…" at bounding box center [423, 468] width 212 height 189
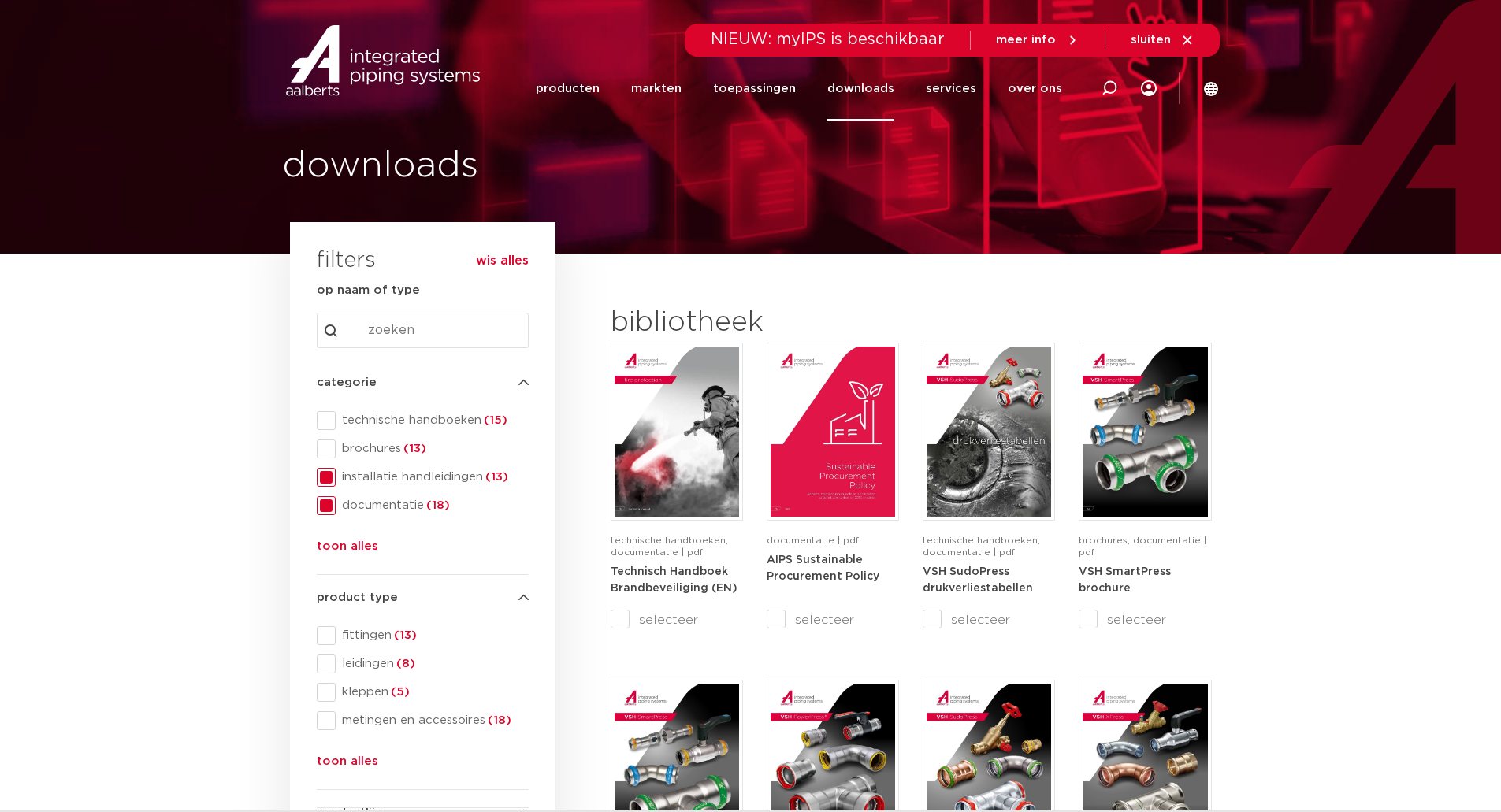
click at [327, 505] on span at bounding box center [326, 505] width 19 height 19
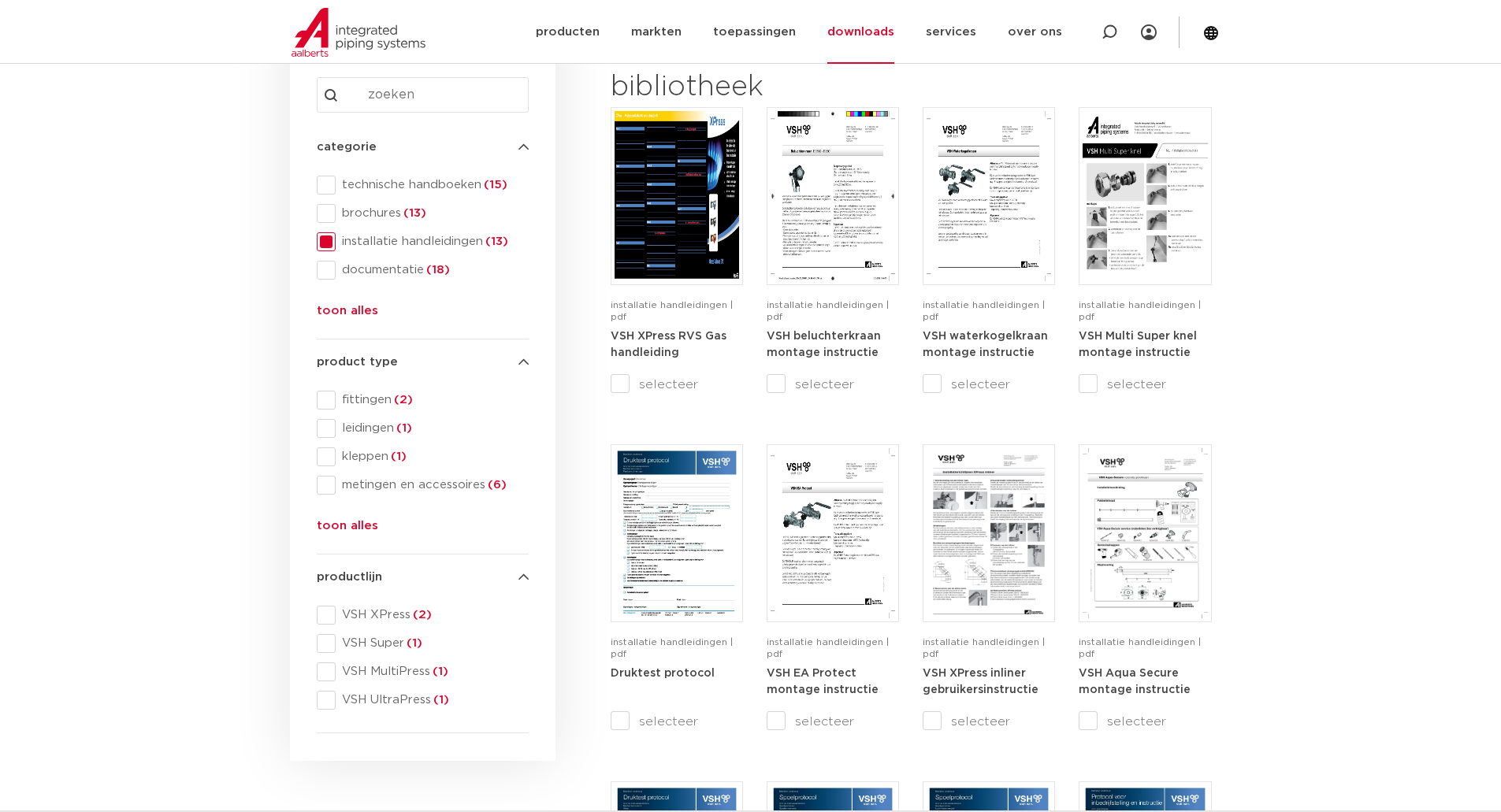
scroll to position [237, 0]
click at [332, 610] on span at bounding box center [326, 615] width 19 height 19
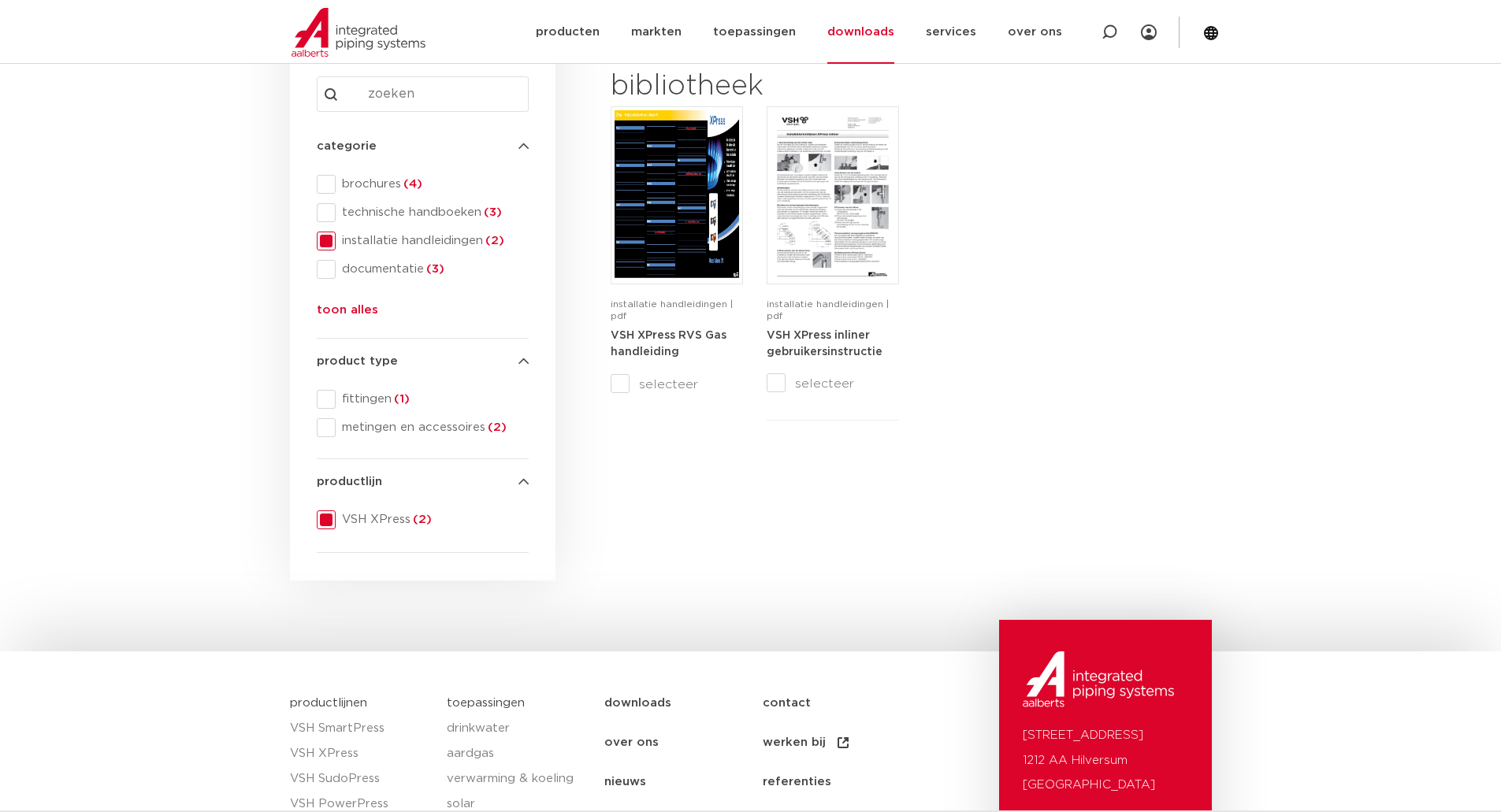
click at [325, 245] on span at bounding box center [326, 241] width 19 height 19
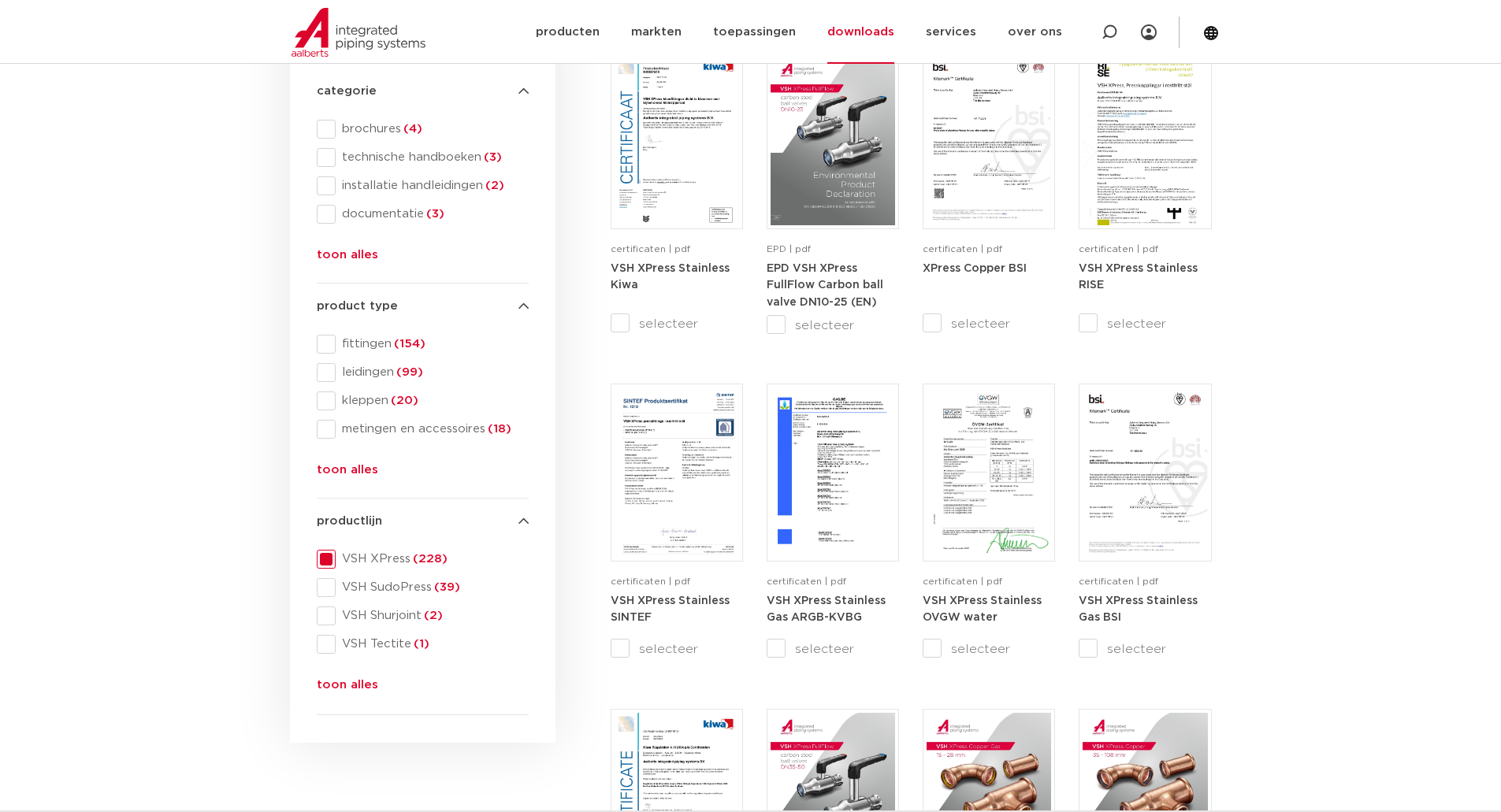
scroll to position [315, 0]
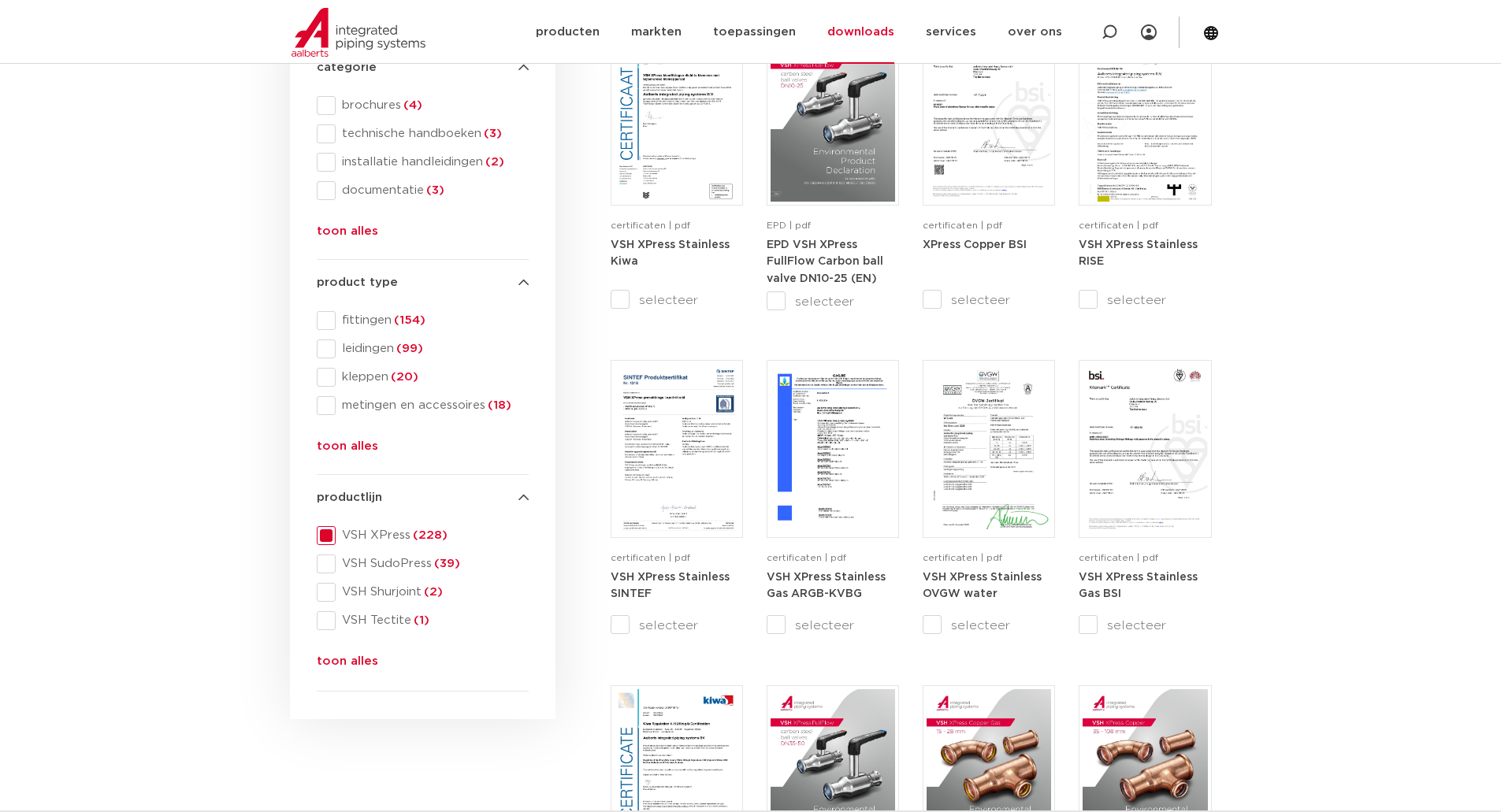
click at [328, 660] on button "toon alles" at bounding box center [347, 665] width 61 height 25
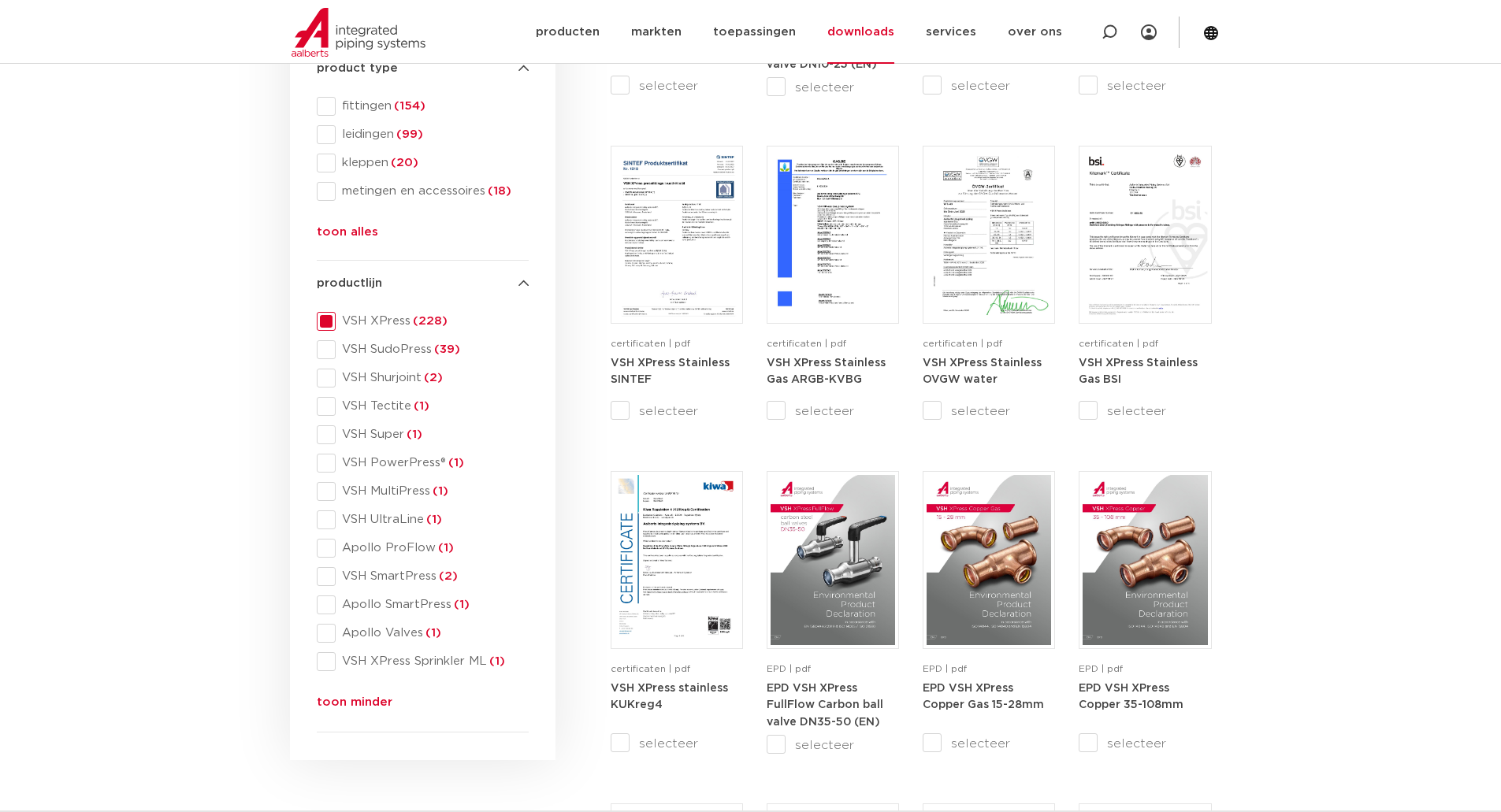
scroll to position [552, 0]
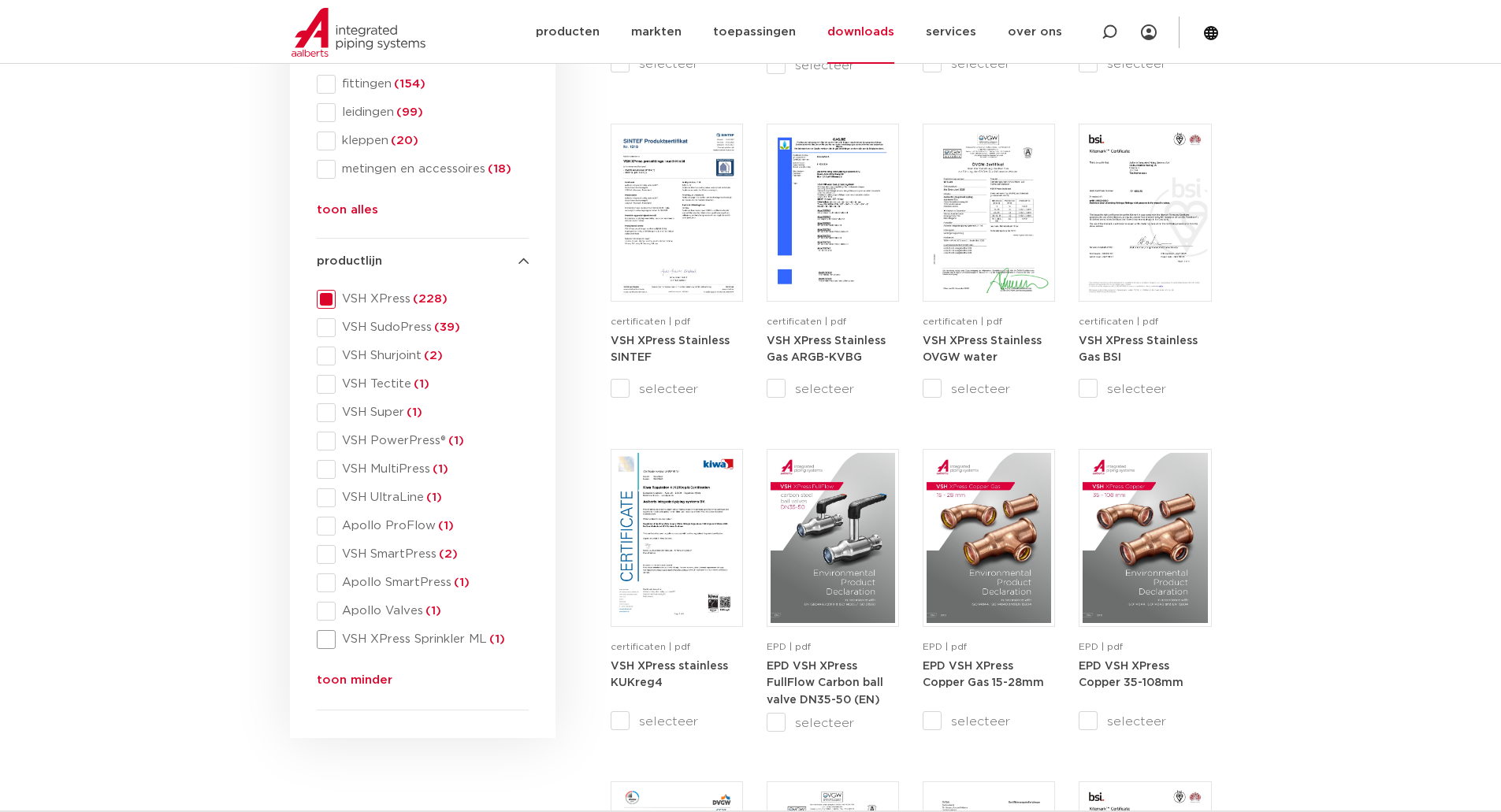
click at [328, 638] on span at bounding box center [326, 639] width 19 height 19
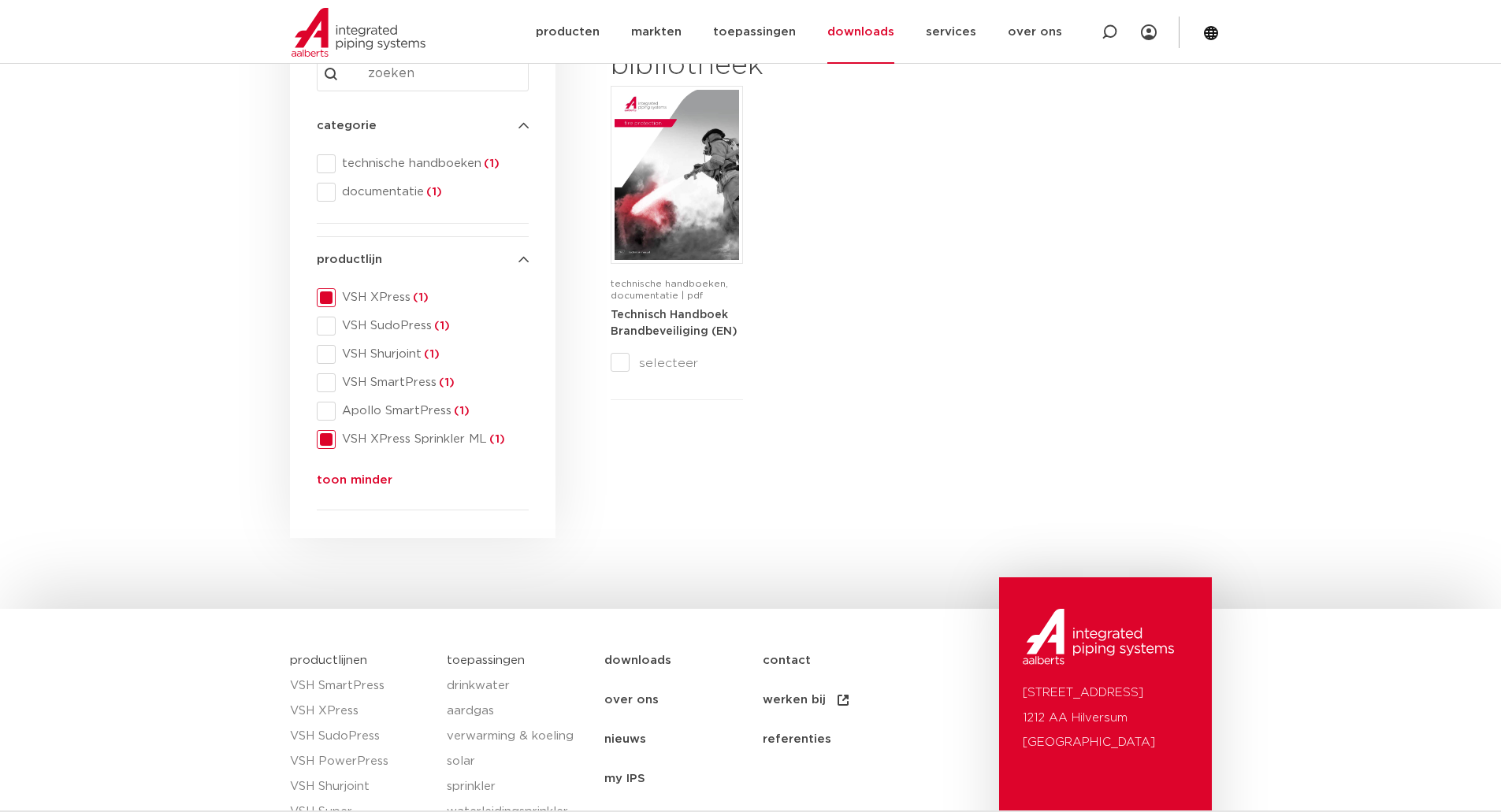
scroll to position [99, 0]
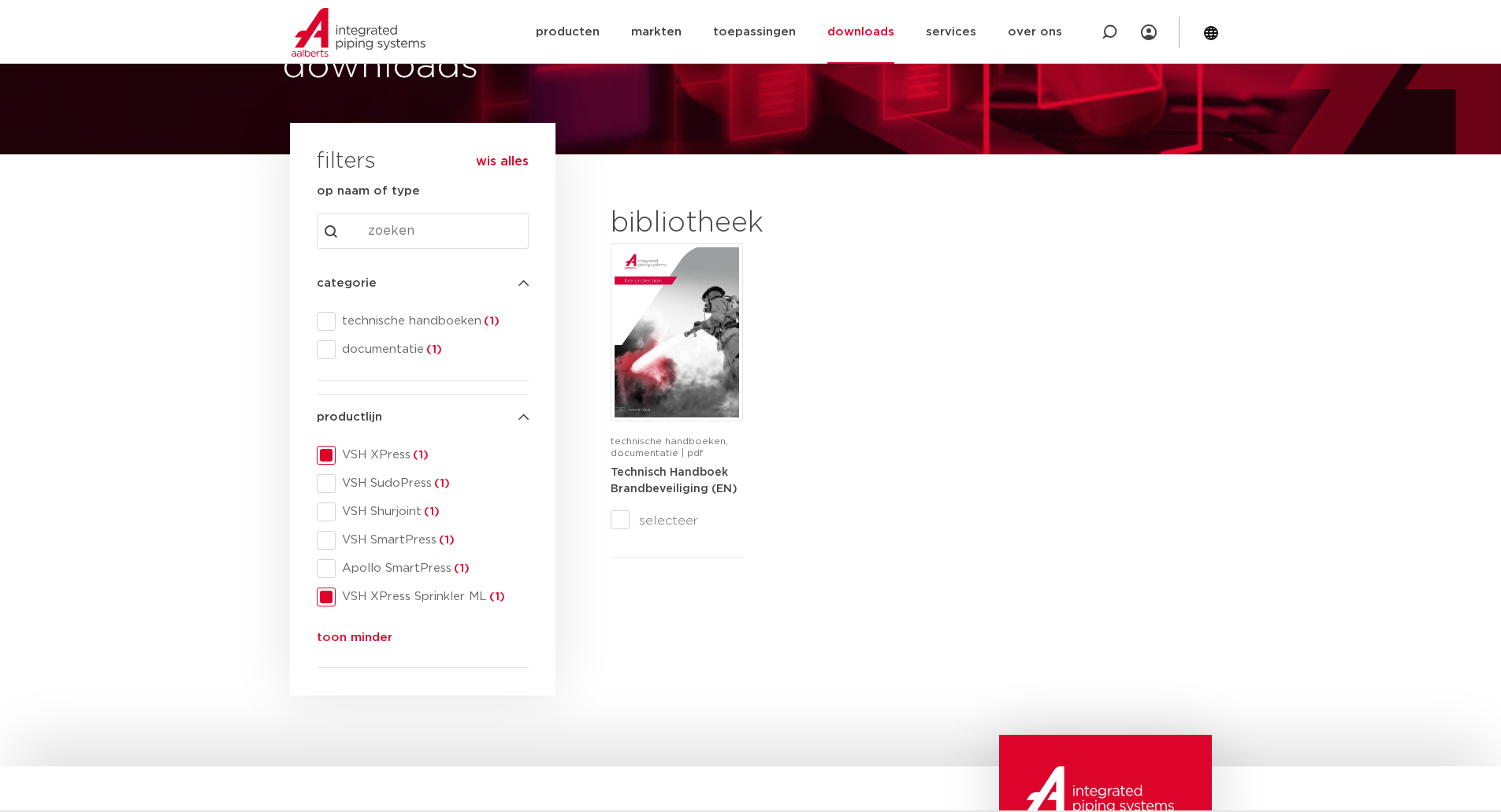
click at [325, 456] on span at bounding box center [326, 456] width 19 height 19
click at [667, 361] on img at bounding box center [677, 332] width 125 height 170
